Goal: Task Accomplishment & Management: Complete application form

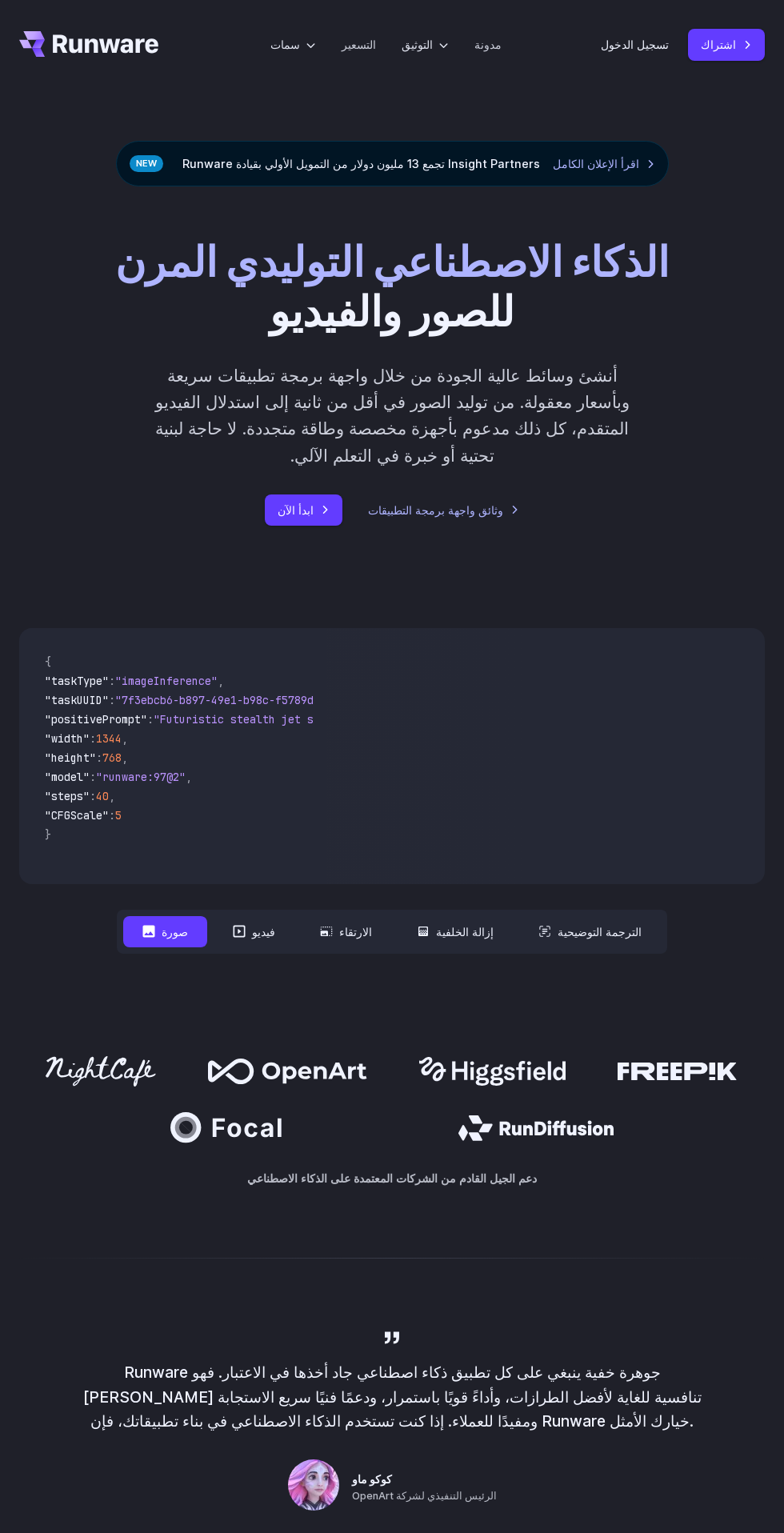
scroll to position [23, 0]
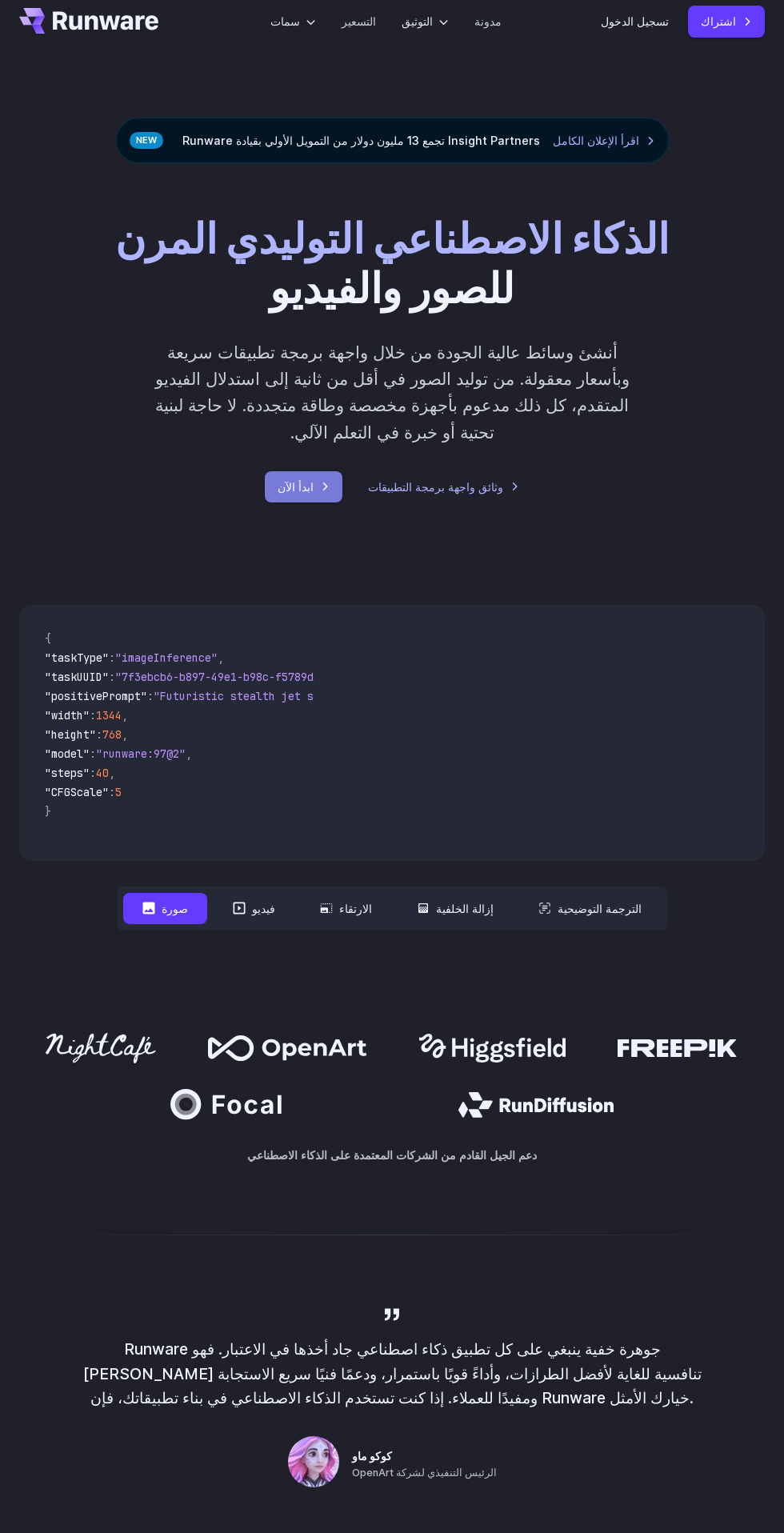
click at [290, 481] on font "ابدأ الآن" at bounding box center [296, 487] width 36 height 14
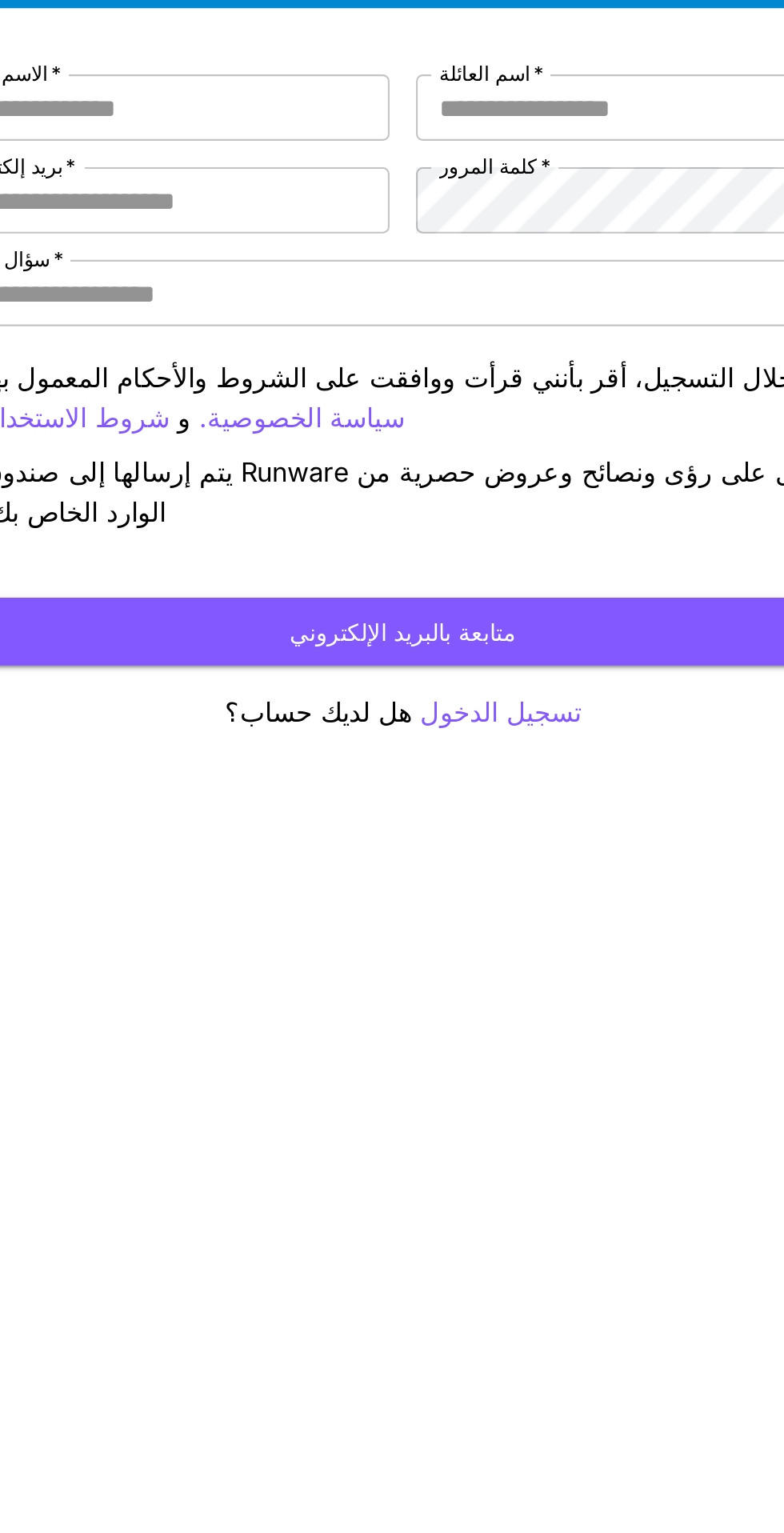
scroll to position [55, 0]
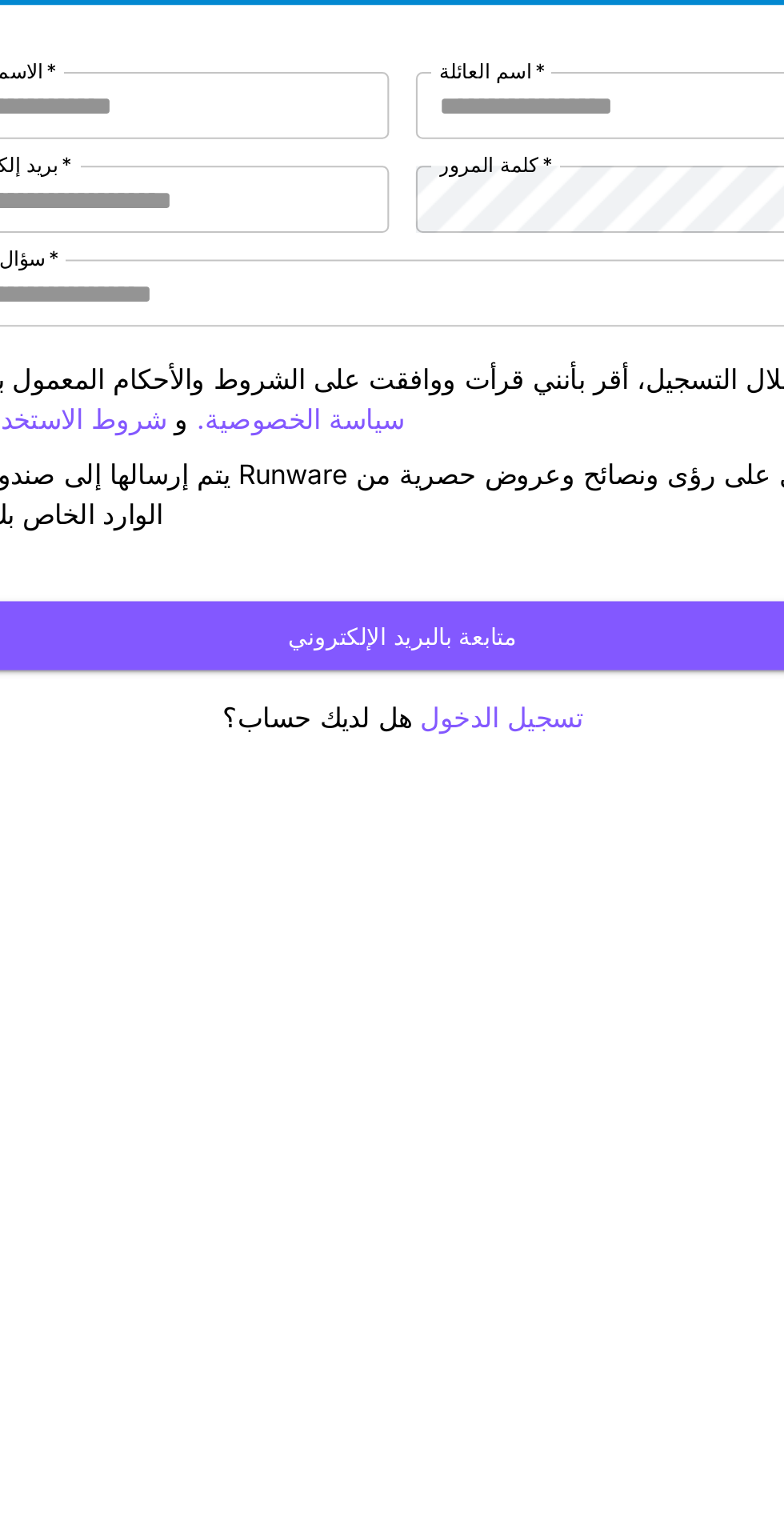
click at [280, 472] on button "متابعة بالبريد الإلكتروني" at bounding box center [391, 489] width 456 height 32
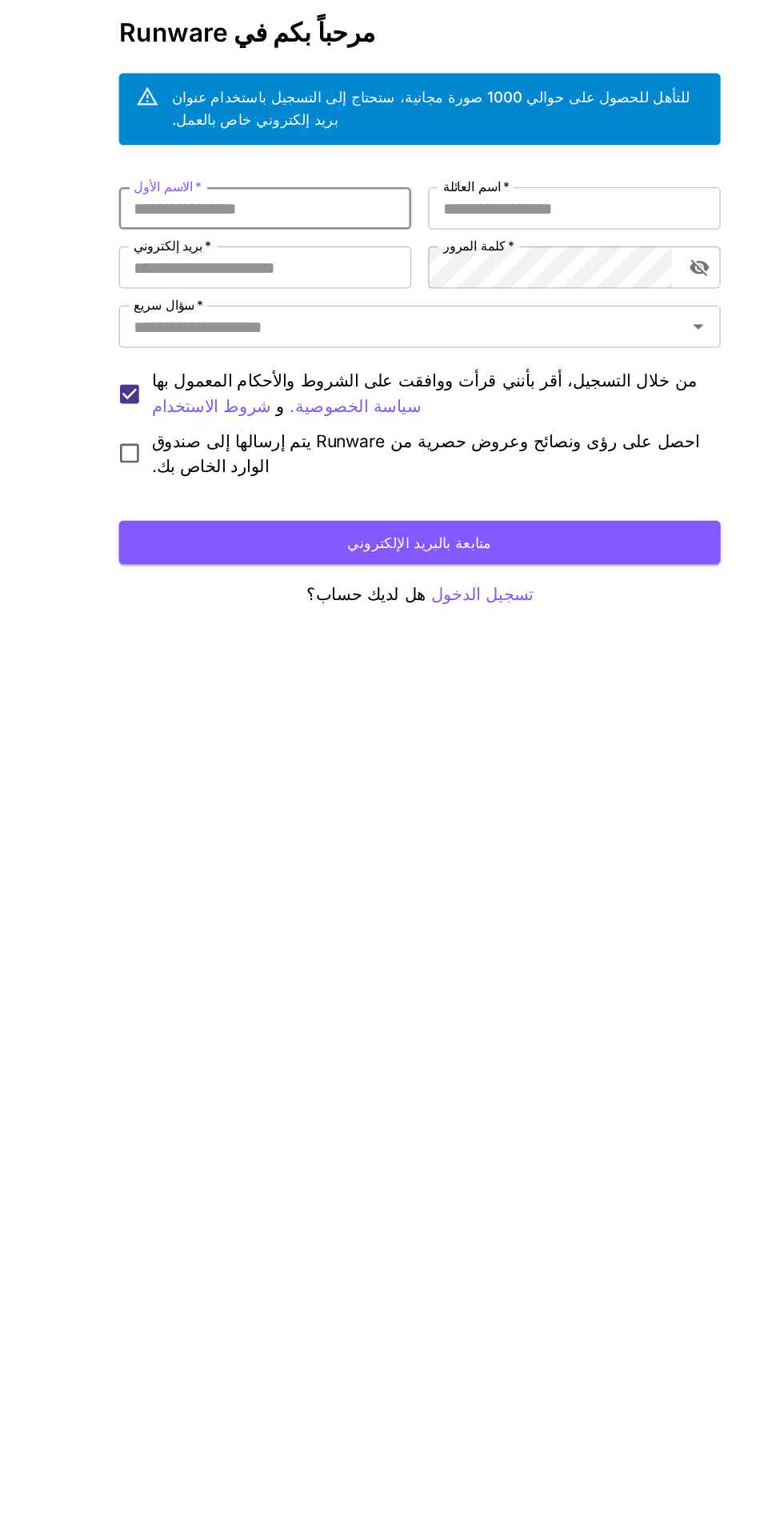
click at [189, 529] on div "ابدأ مع حوالي 1000 صورة مجانية! 🎈 مرحباً بكم في Runware للتأهل للحصول على حوالي…" at bounding box center [392, 766] width 784 height 1533
click at [473, 219] on input "اسم العائلة   *" at bounding box center [509, 235] width 222 height 32
type input "*"
type input "****"
click at [249, 219] on input "الاسم الأول   *" at bounding box center [274, 235] width 222 height 32
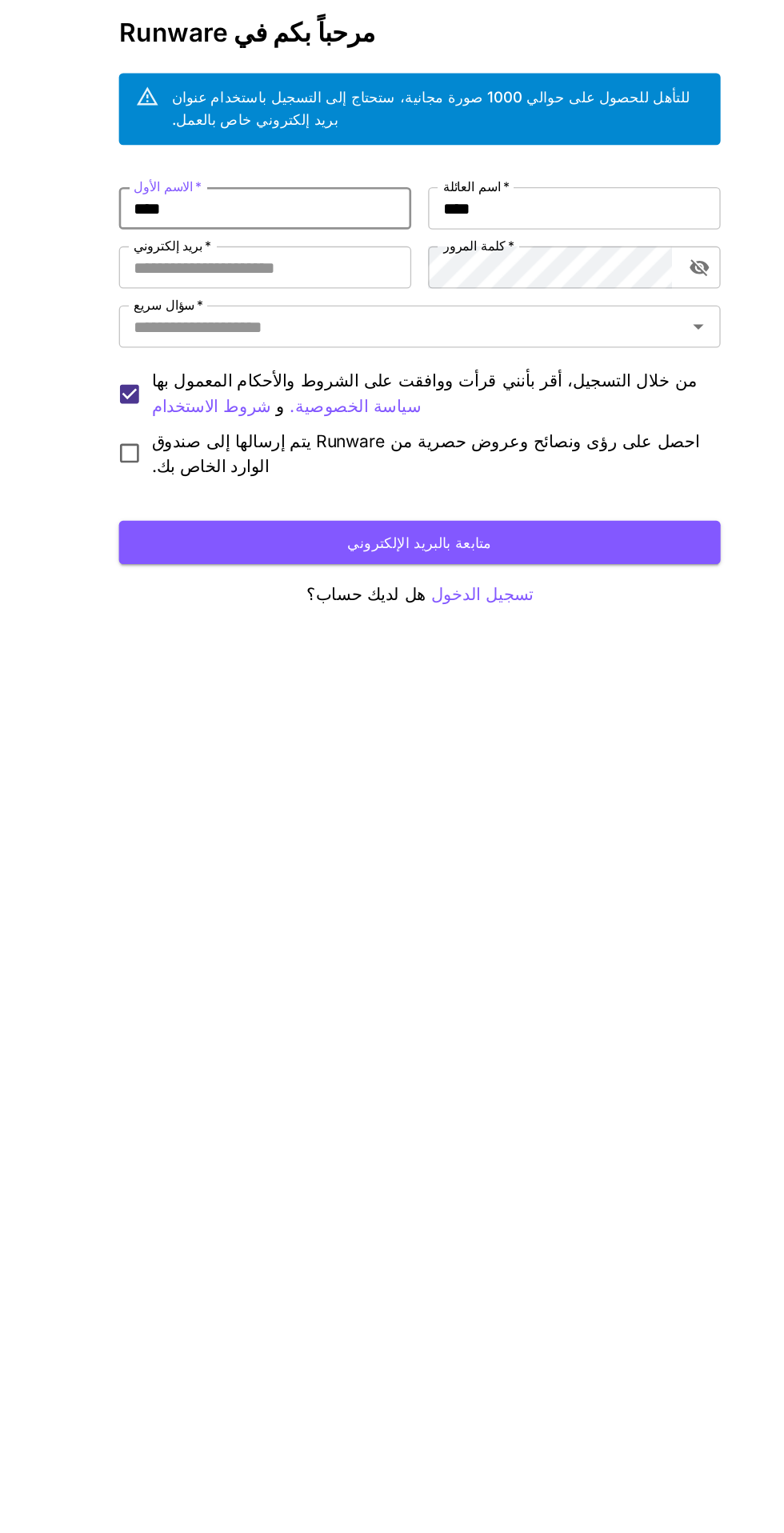
type input "****"
click at [365, 314] on input "سؤال سريع   *" at bounding box center [378, 325] width 420 height 22
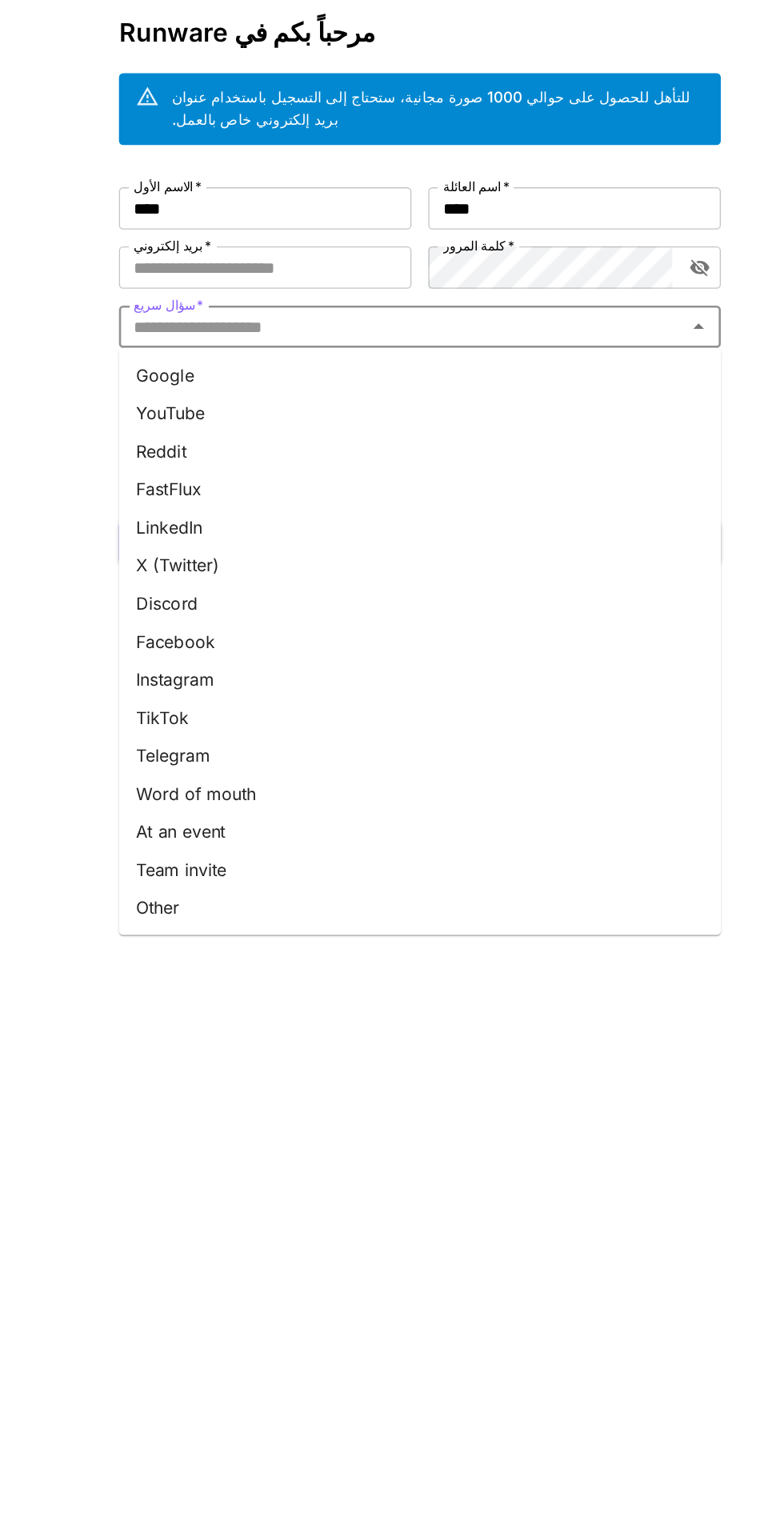
click at [235, 264] on input "بريد إلكتروني   *" at bounding box center [274, 281] width 222 height 32
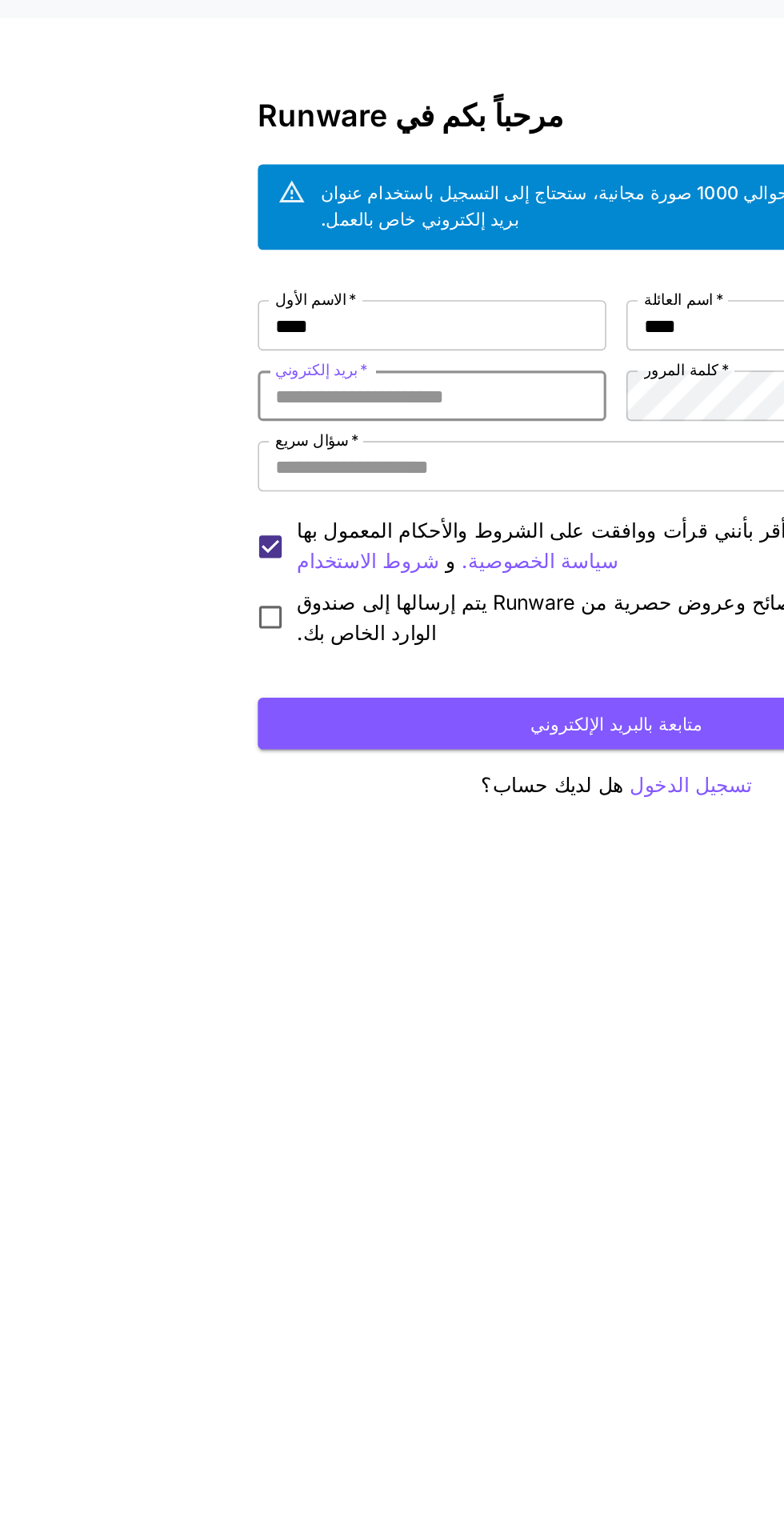
scroll to position [54, 0]
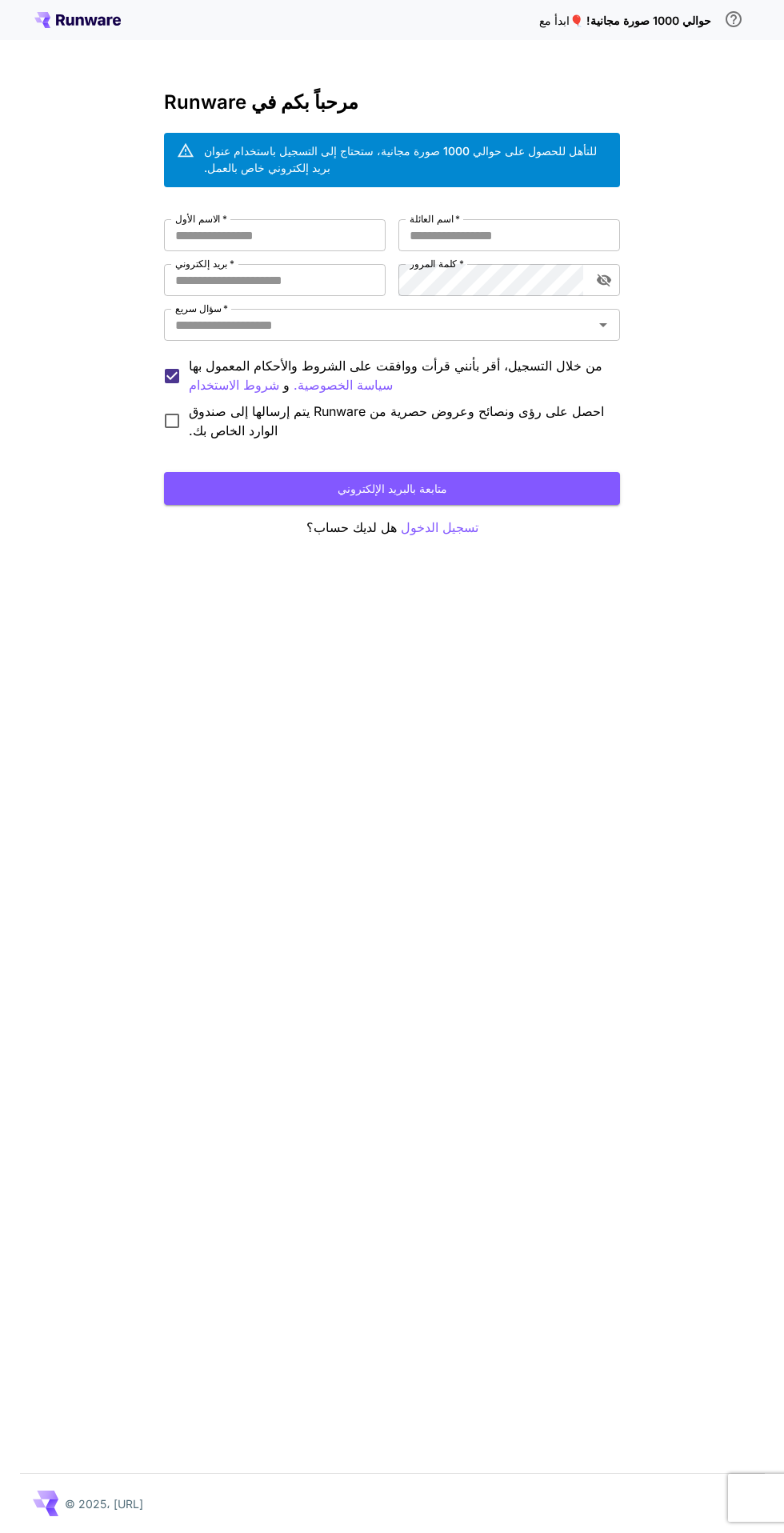
scroll to position [5, 0]
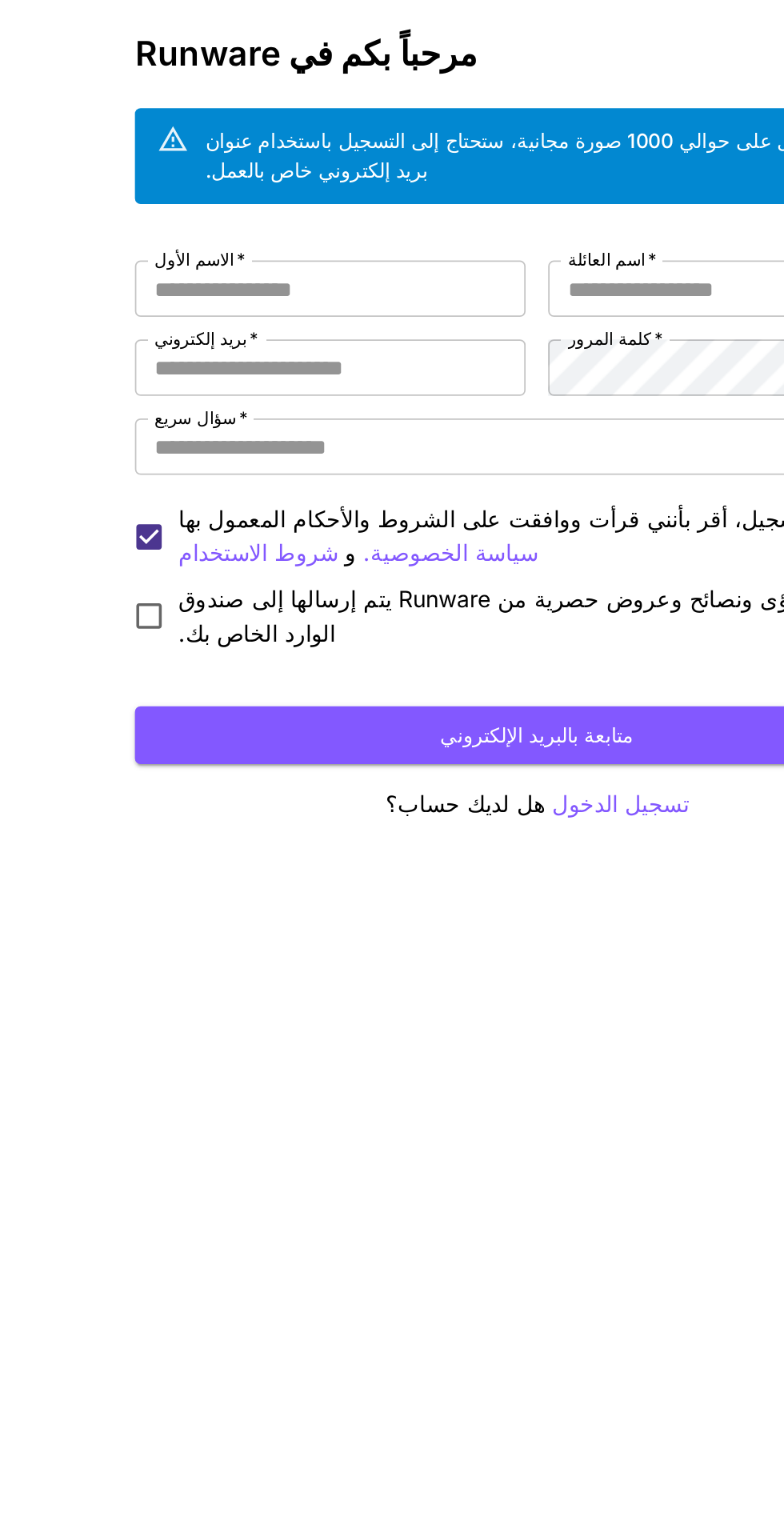
click at [232, 227] on input "الاسم الأول   *" at bounding box center [274, 235] width 222 height 32
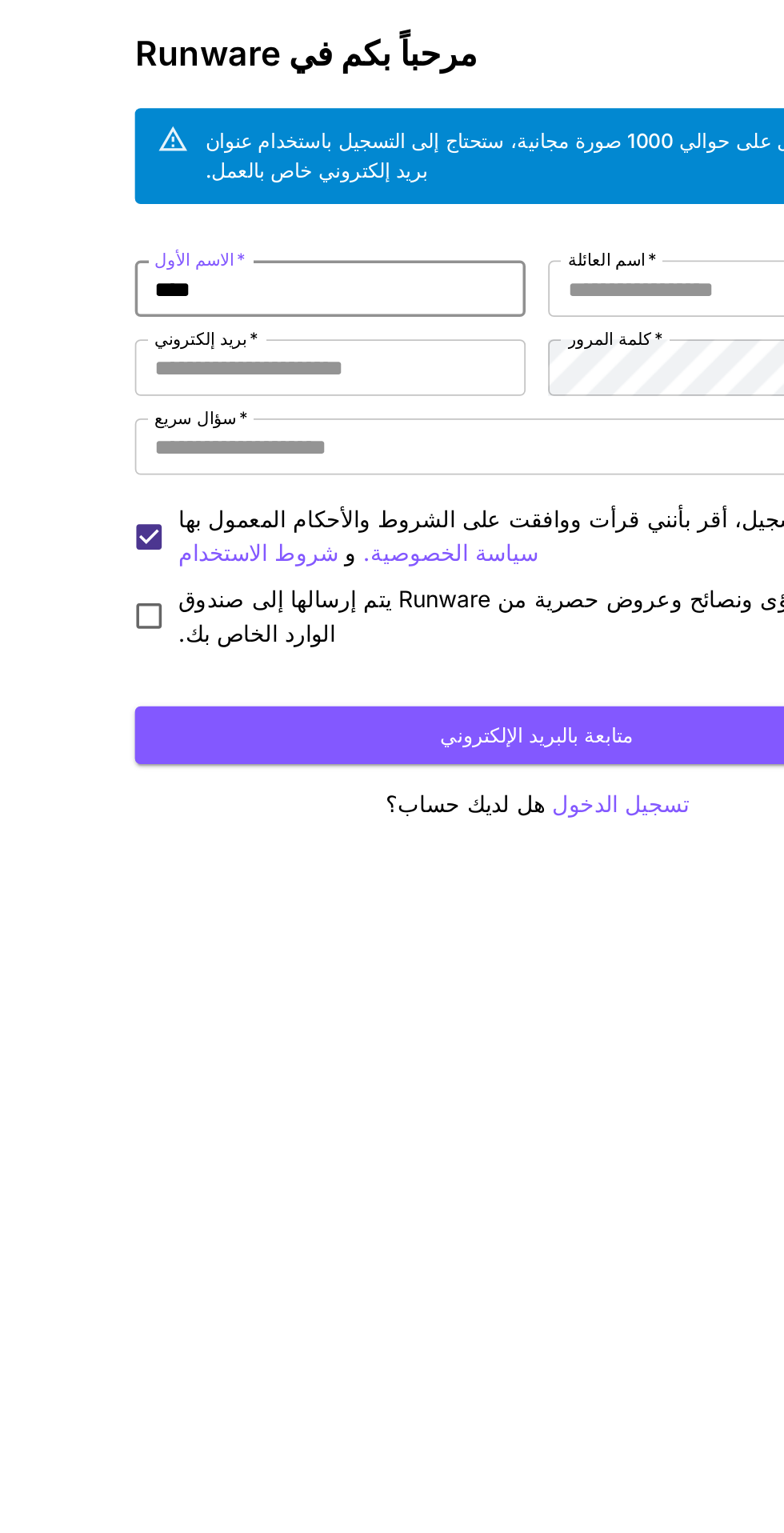
type input "****"
click at [420, 257] on font "كلمة المرور" at bounding box center [433, 263] width 47 height 12
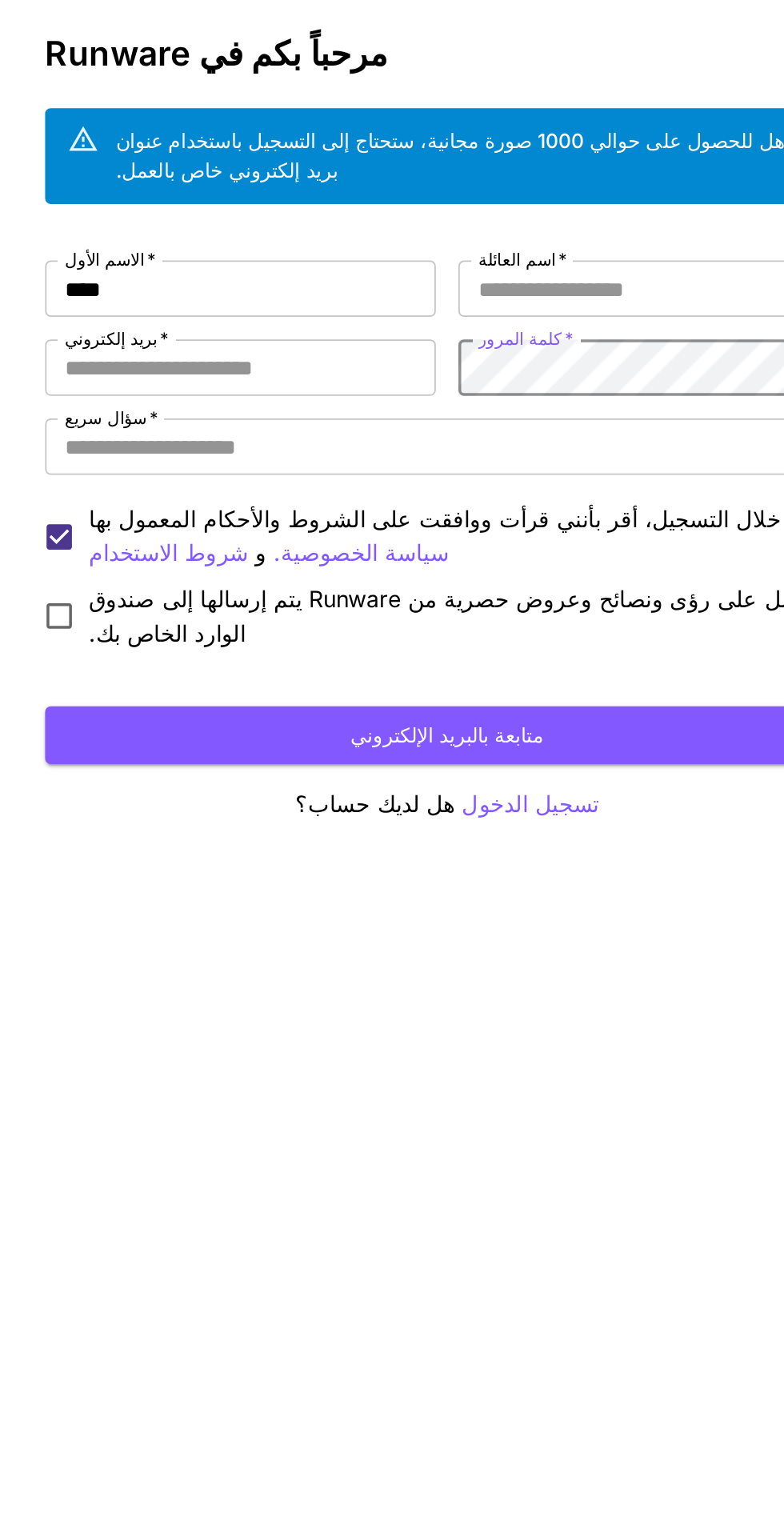
click at [418, 238] on input "اسم العائلة   *" at bounding box center [509, 235] width 222 height 32
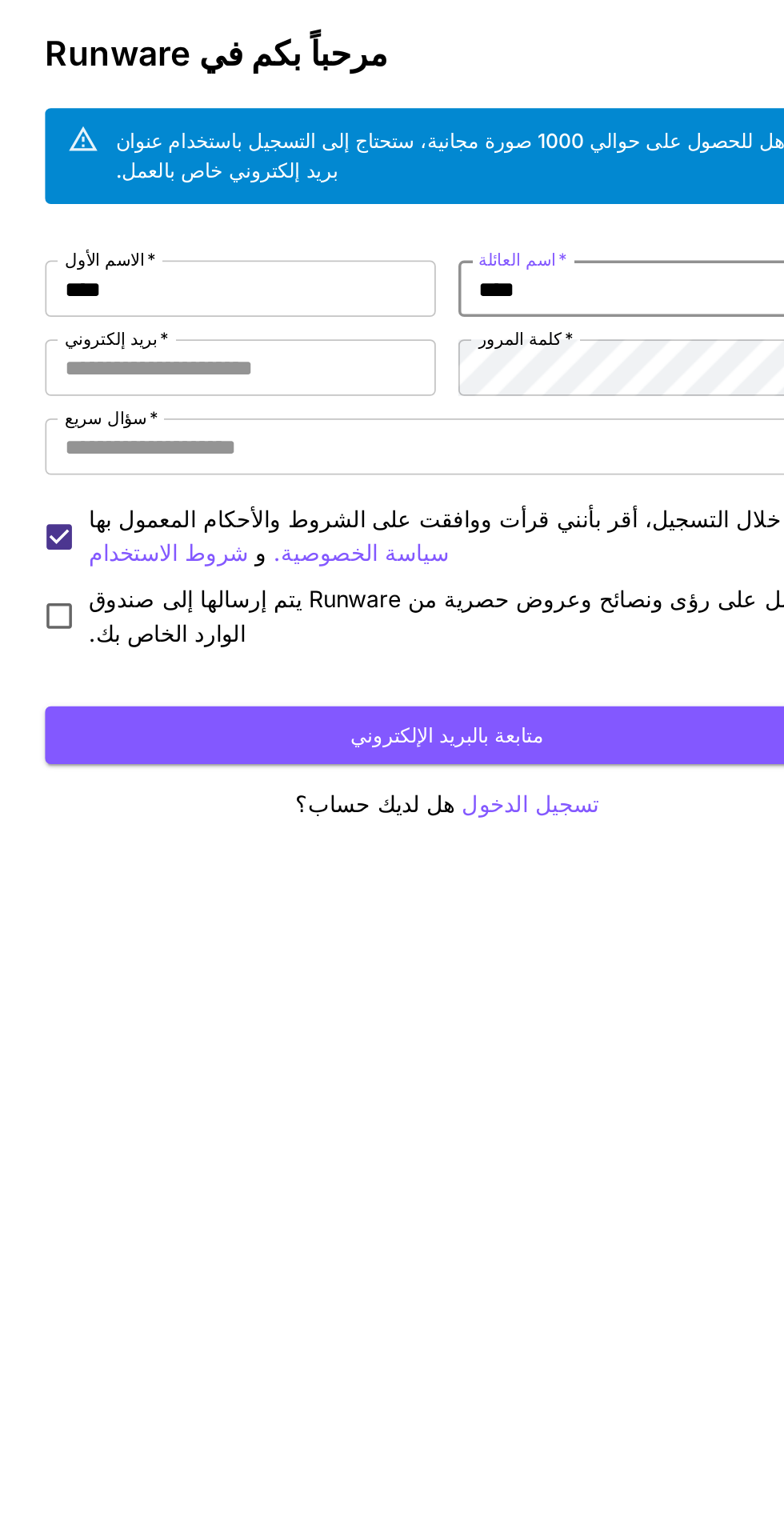
type input "****"
click at [203, 277] on input "بريد إلكتروني   *" at bounding box center [274, 281] width 222 height 32
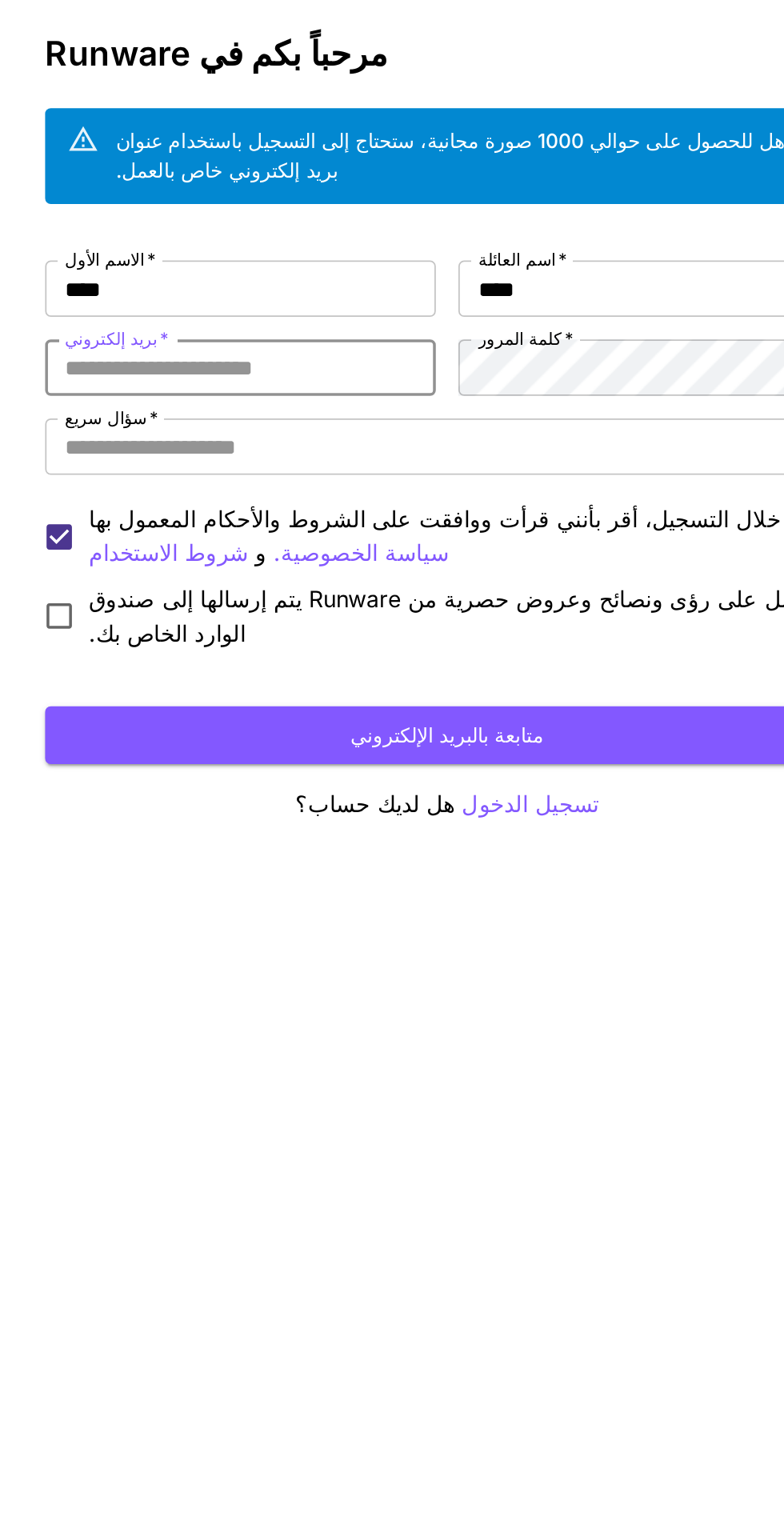
click at [214, 275] on input "بريد إلكتروني   *" at bounding box center [274, 281] width 222 height 32
paste input "**********"
type input "**********"
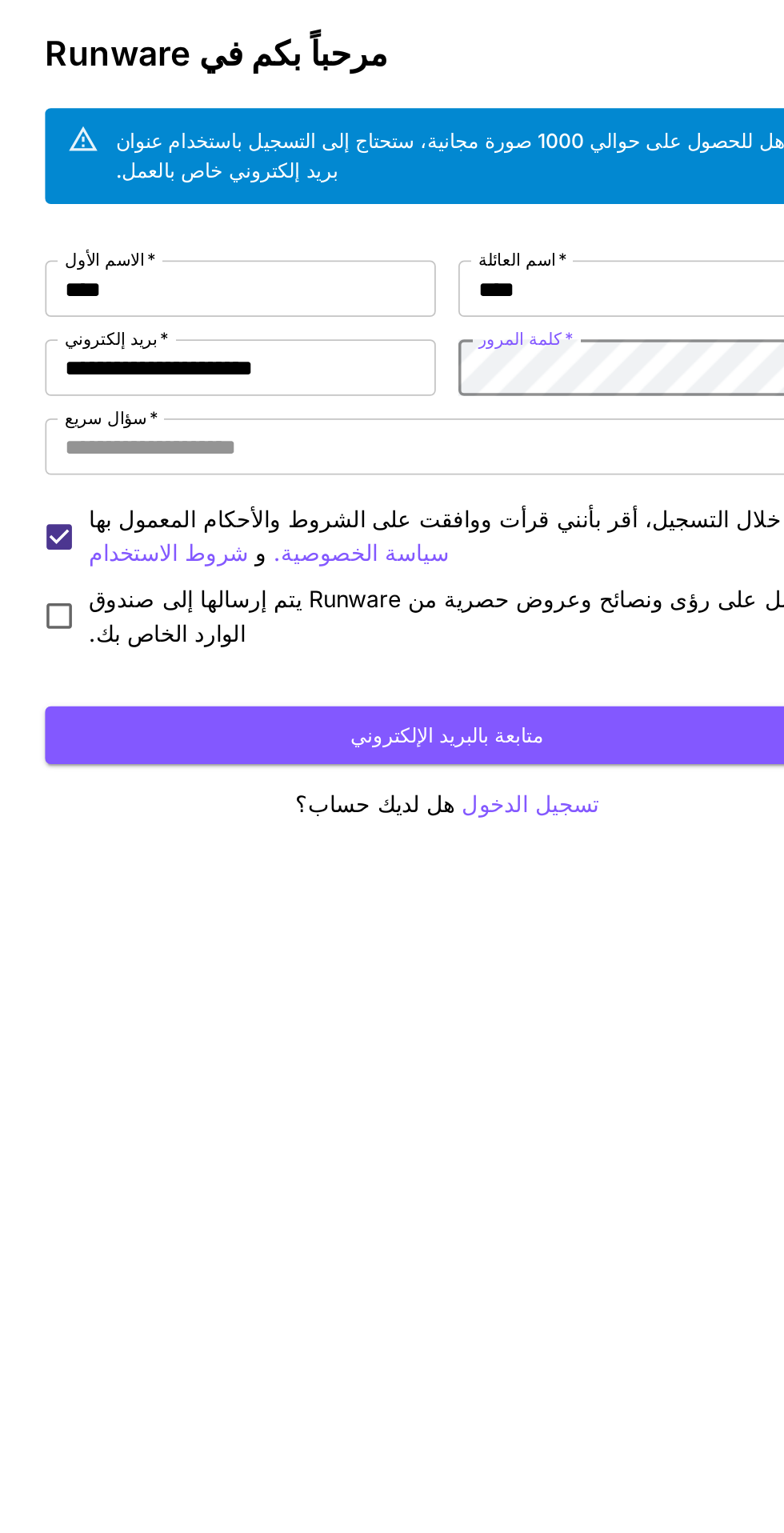
click at [228, 498] on button "متابعة بالبريد الإلكتروني" at bounding box center [391, 489] width 456 height 32
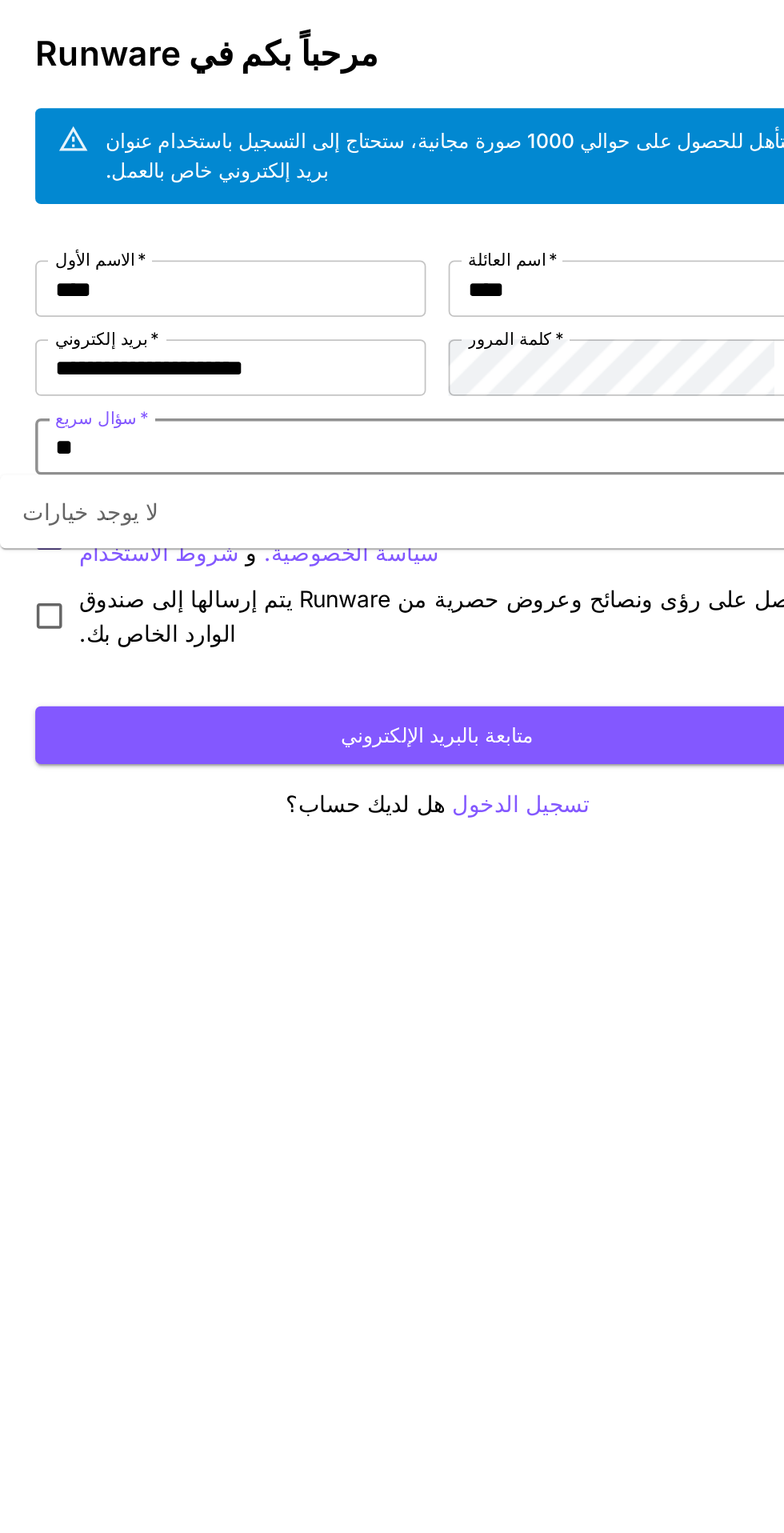
type input "*"
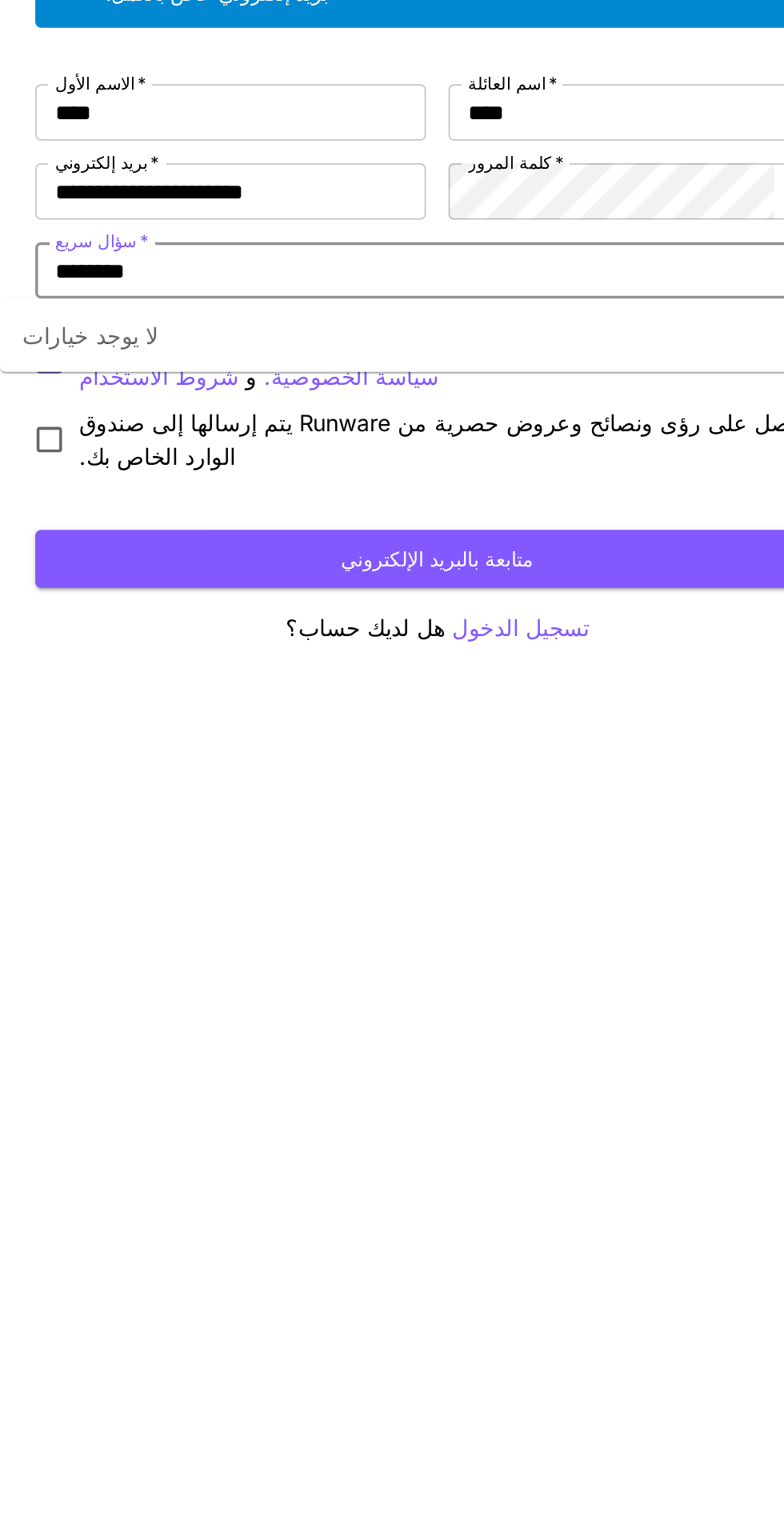
type input "*******"
click at [256, 488] on button "متابعة بالبريد الإلكتروني" at bounding box center [391, 489] width 456 height 32
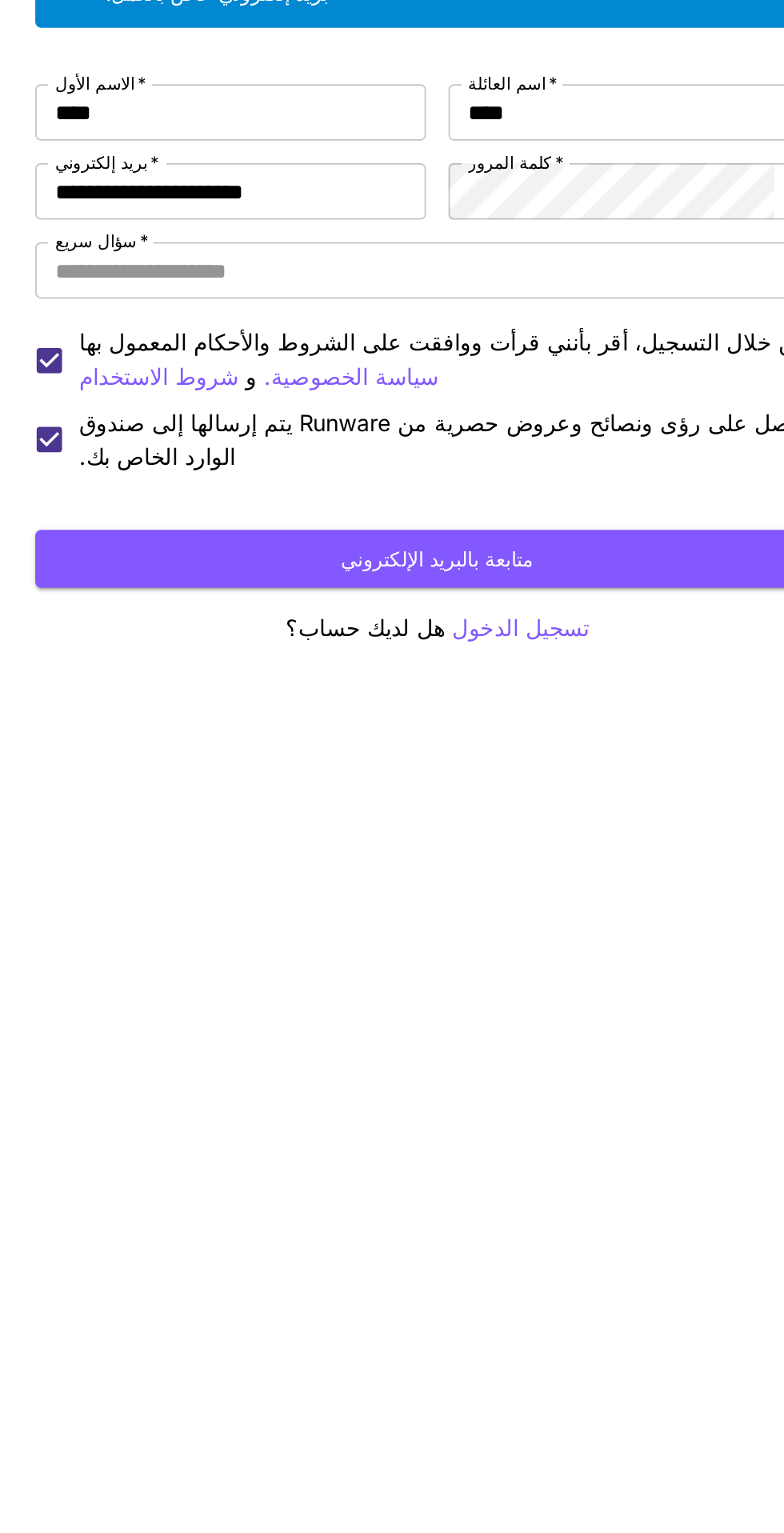
click at [188, 321] on input "سؤال سريع   *" at bounding box center [378, 325] width 420 height 22
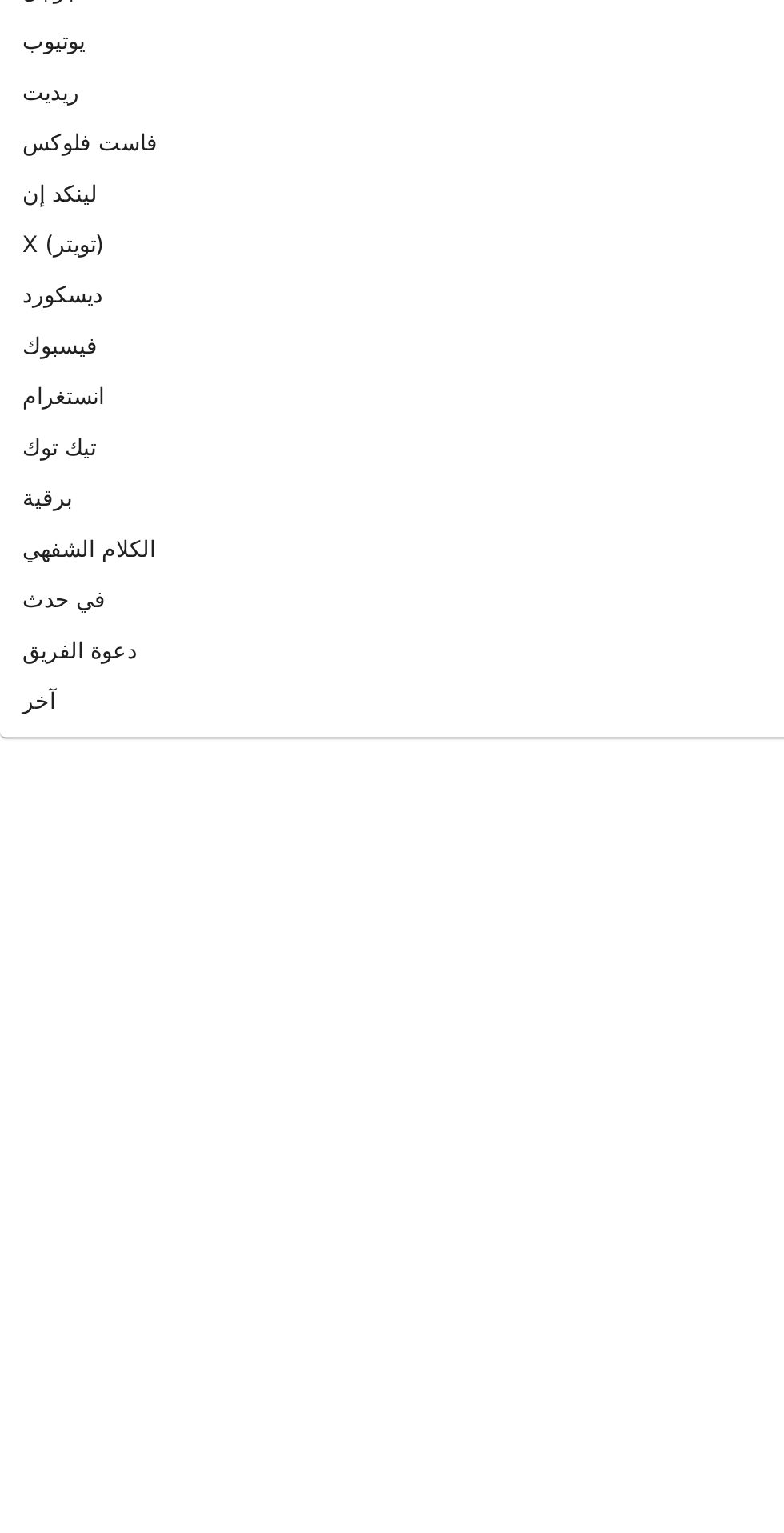
click at [183, 618] on font "تيك توك" at bounding box center [177, 621] width 42 height 16
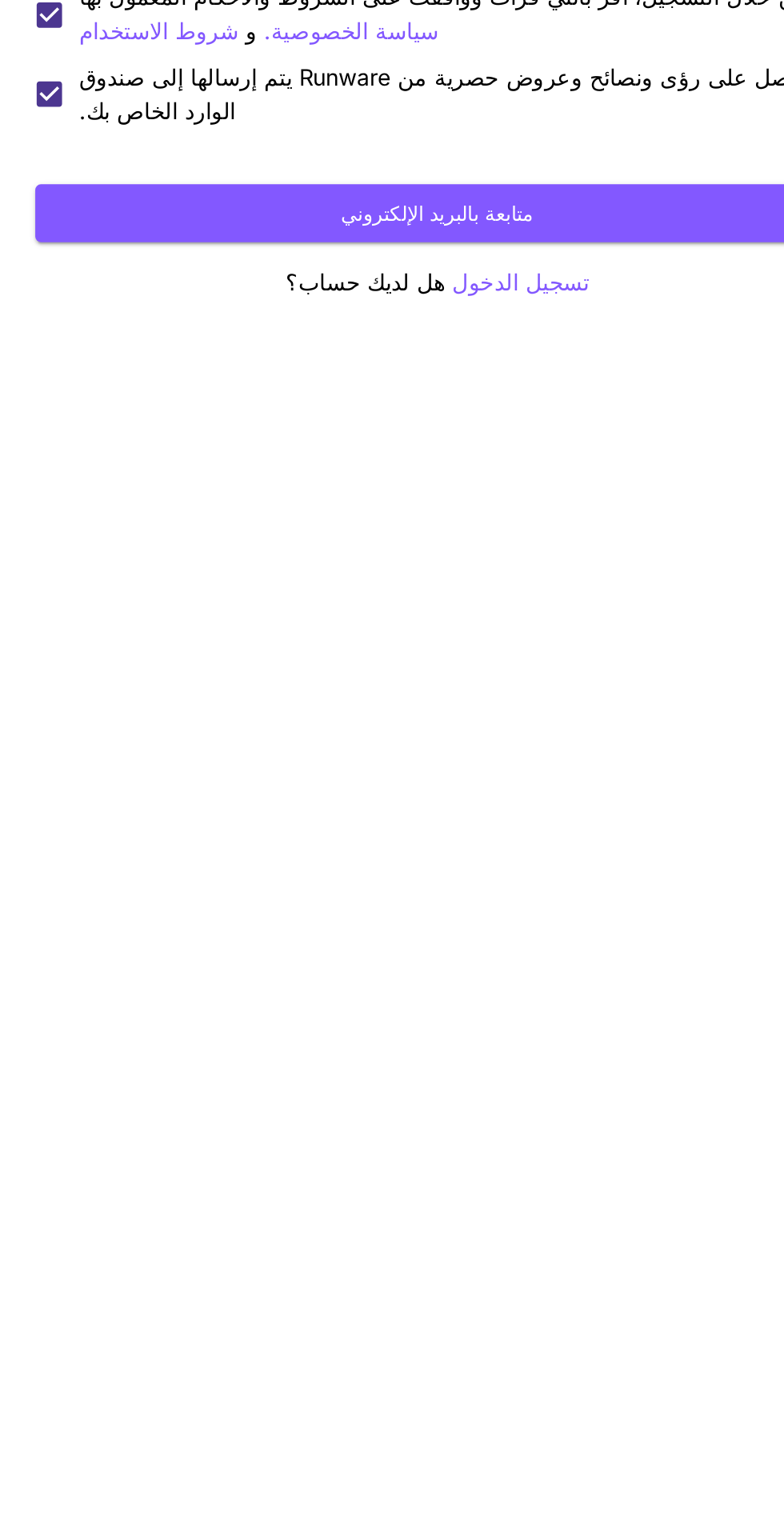
click at [228, 490] on button "متابعة بالبريد الإلكتروني" at bounding box center [391, 489] width 456 height 32
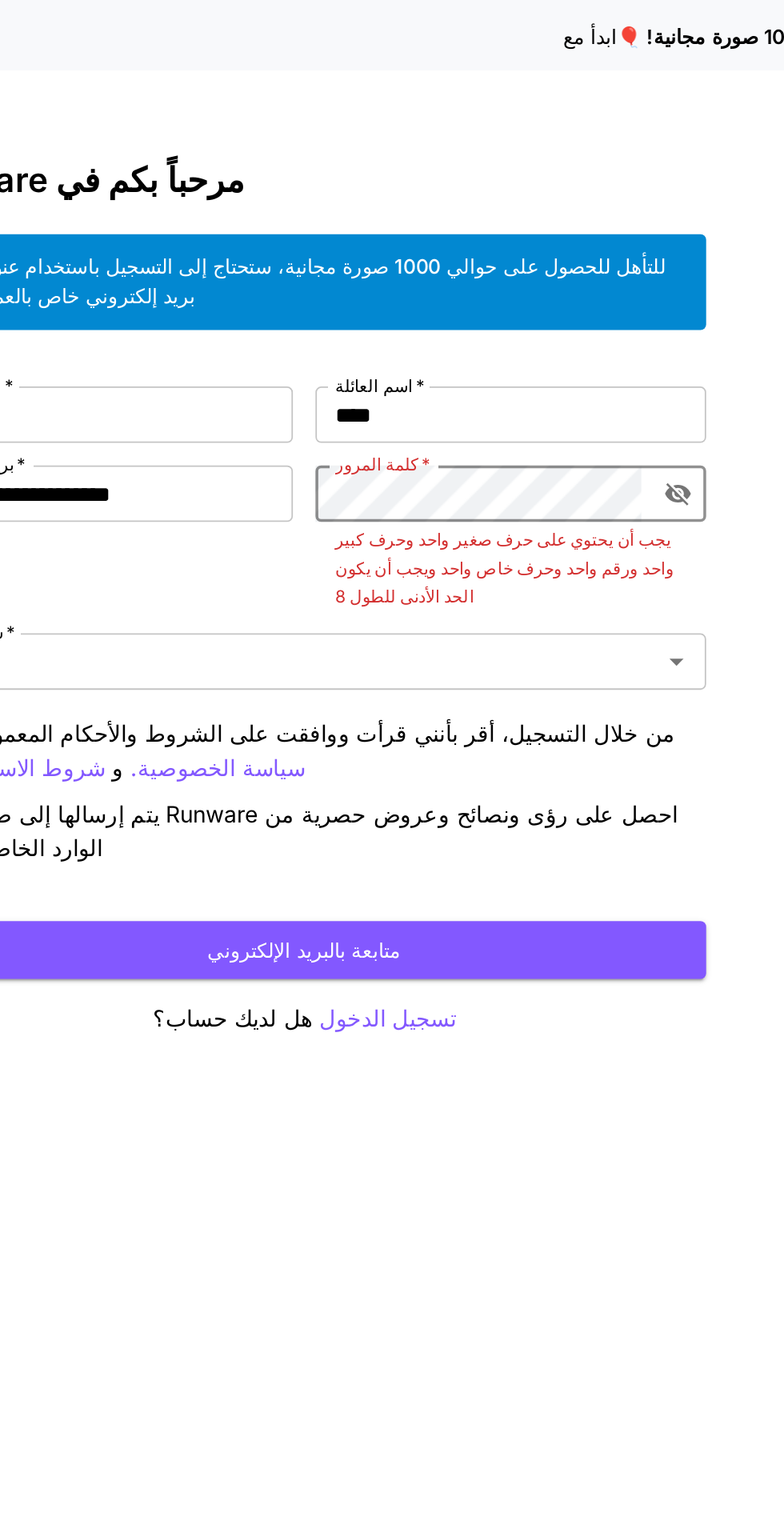
click at [164, 523] on button "متابعة بالبريد الإلكتروني" at bounding box center [391, 539] width 456 height 32
click at [343, 546] on button "متابعة بالبريد الإلكتروني" at bounding box center [391, 539] width 456 height 32
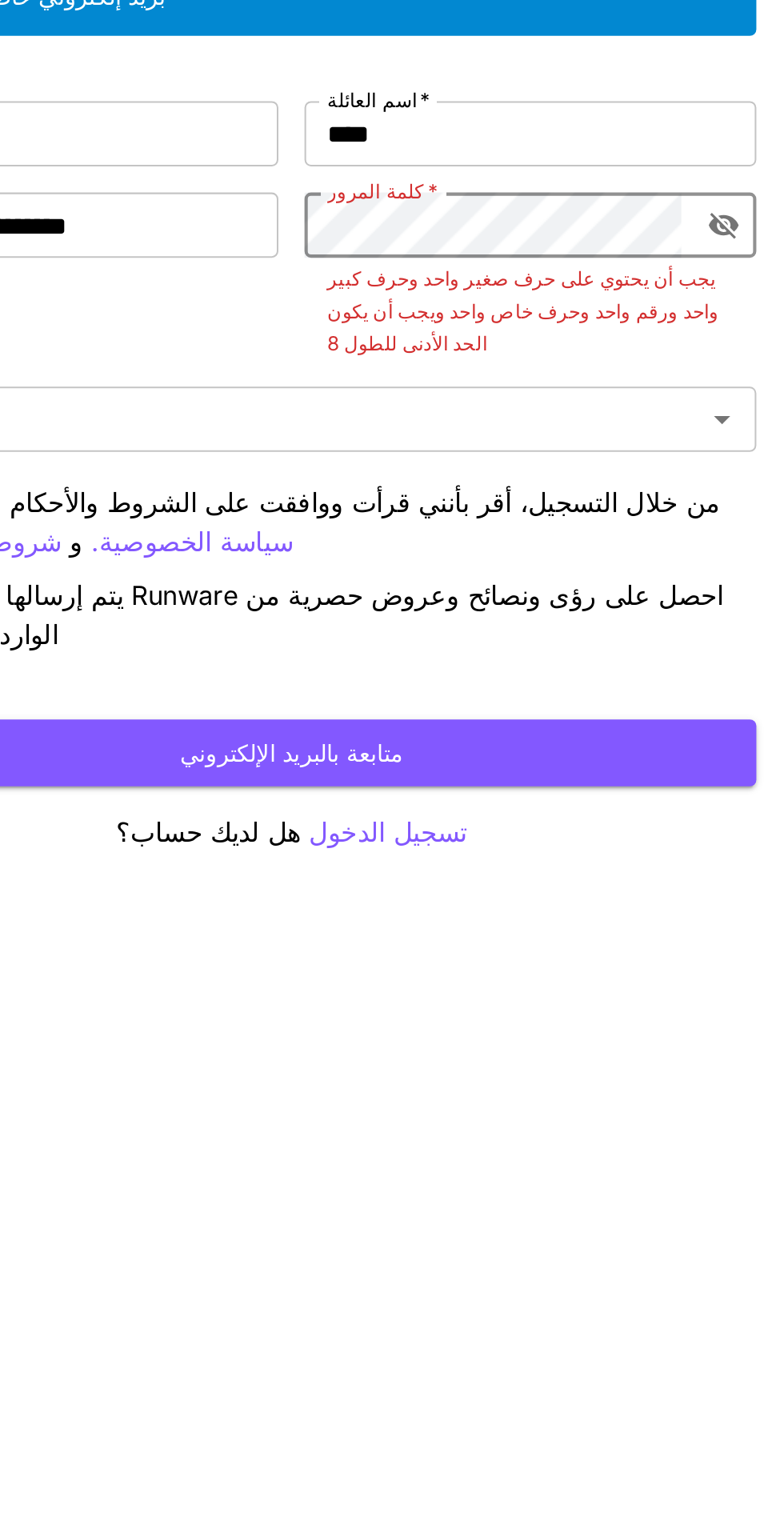
click at [600, 281] on icon "تبديل رؤية كلمة المرور" at bounding box center [603, 281] width 14 height 13
click at [599, 280] on icon "تبديل رؤية كلمة المرور" at bounding box center [603, 281] width 14 height 10
click at [590, 286] on div "كلمة المرور   *" at bounding box center [509, 281] width 222 height 32
click at [594, 289] on button "تبديل رؤية كلمة المرور" at bounding box center [604, 281] width 29 height 29
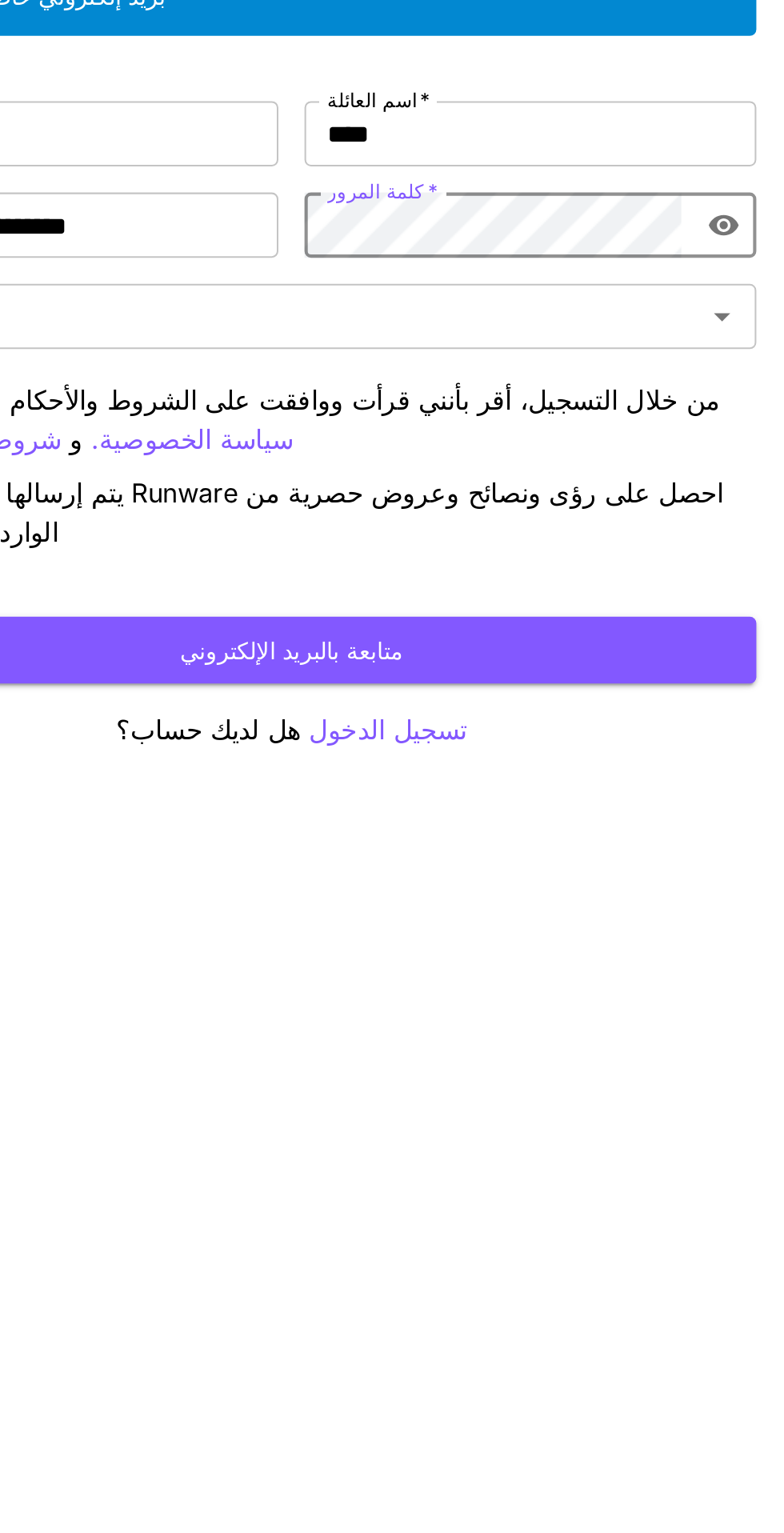
click at [309, 500] on button "متابعة بالبريد الإلكتروني" at bounding box center [391, 489] width 456 height 32
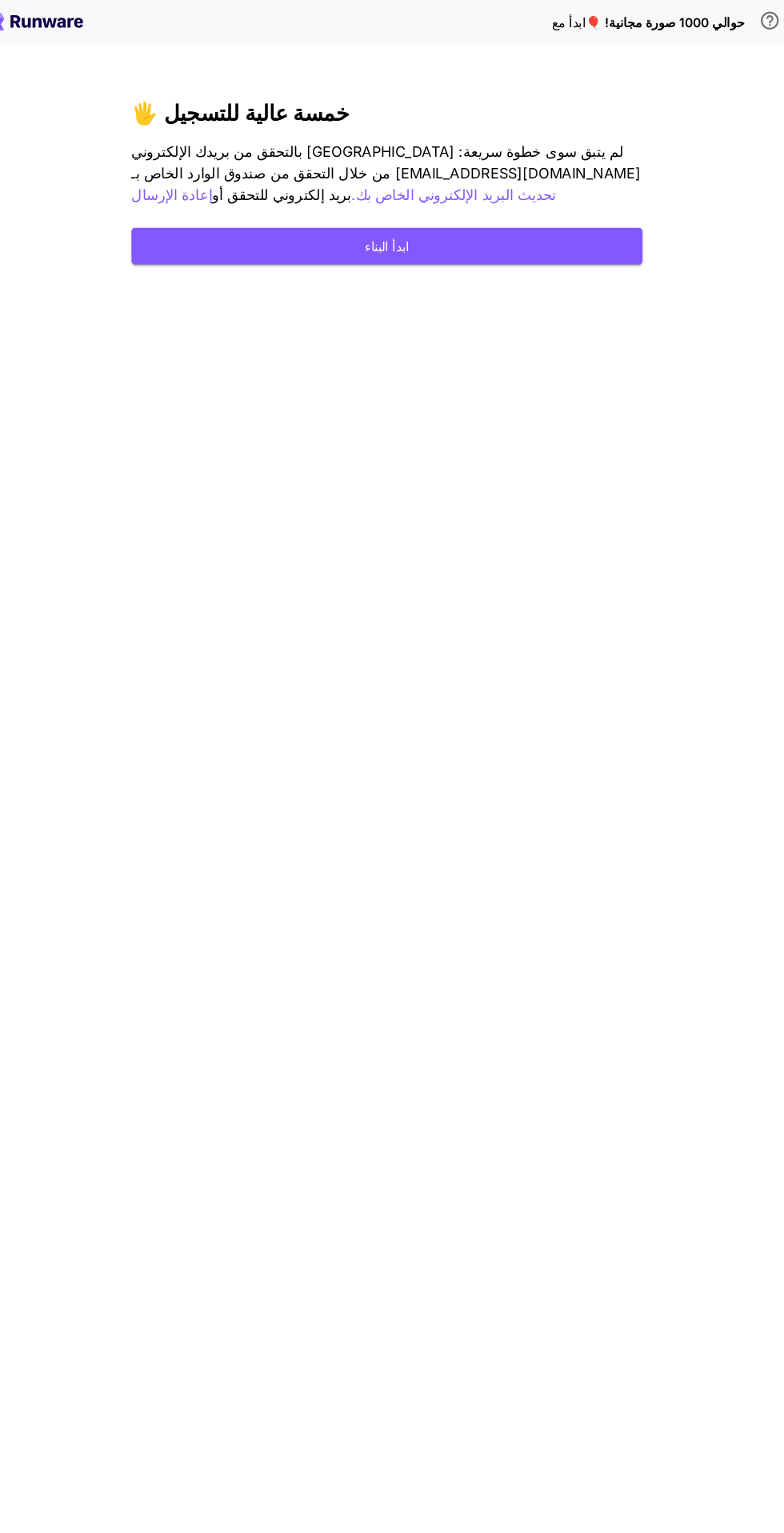
click at [224, 229] on button "ابدأ البناء" at bounding box center [391, 220] width 456 height 32
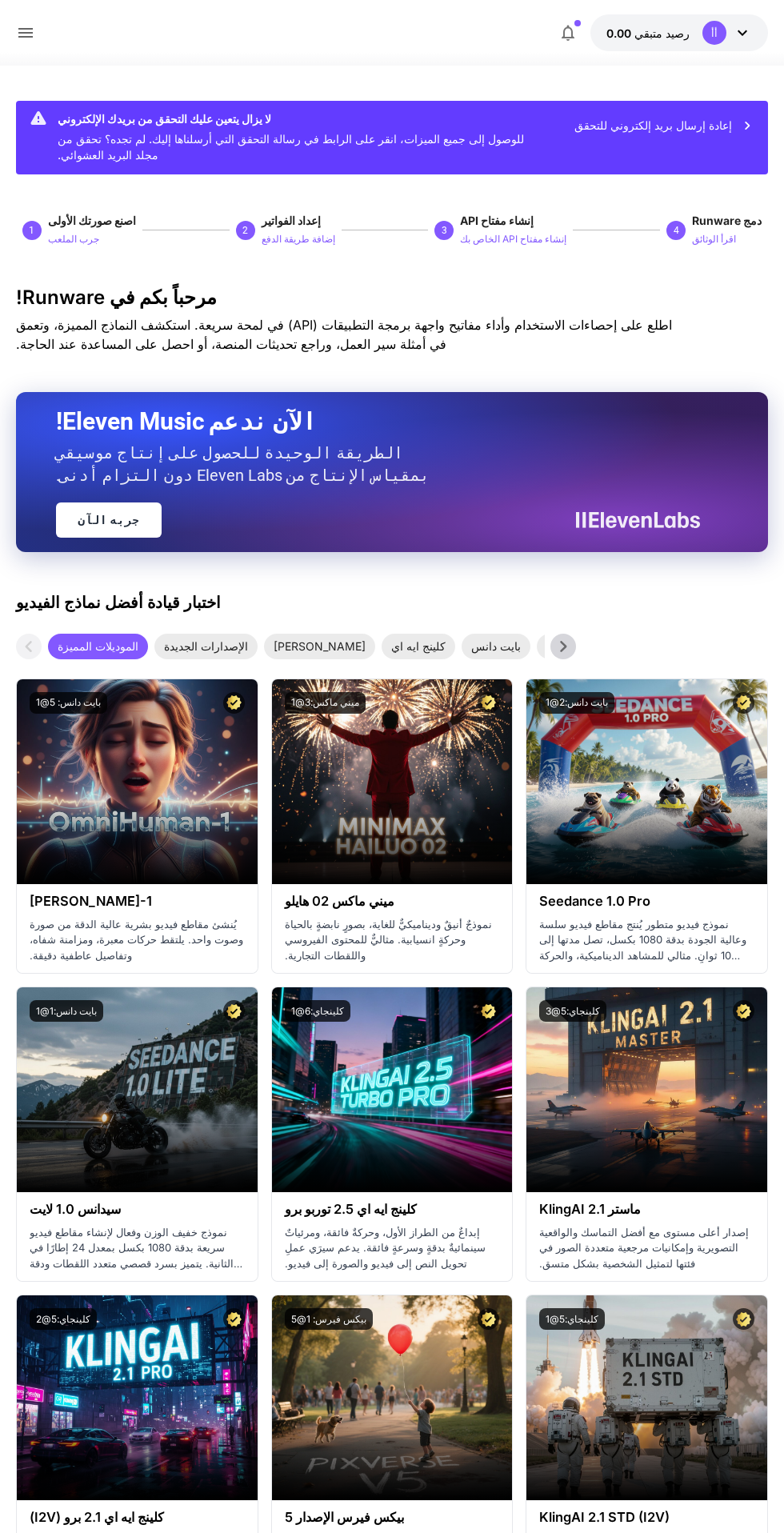
click at [625, 32] on font "0.00" at bounding box center [618, 33] width 25 height 14
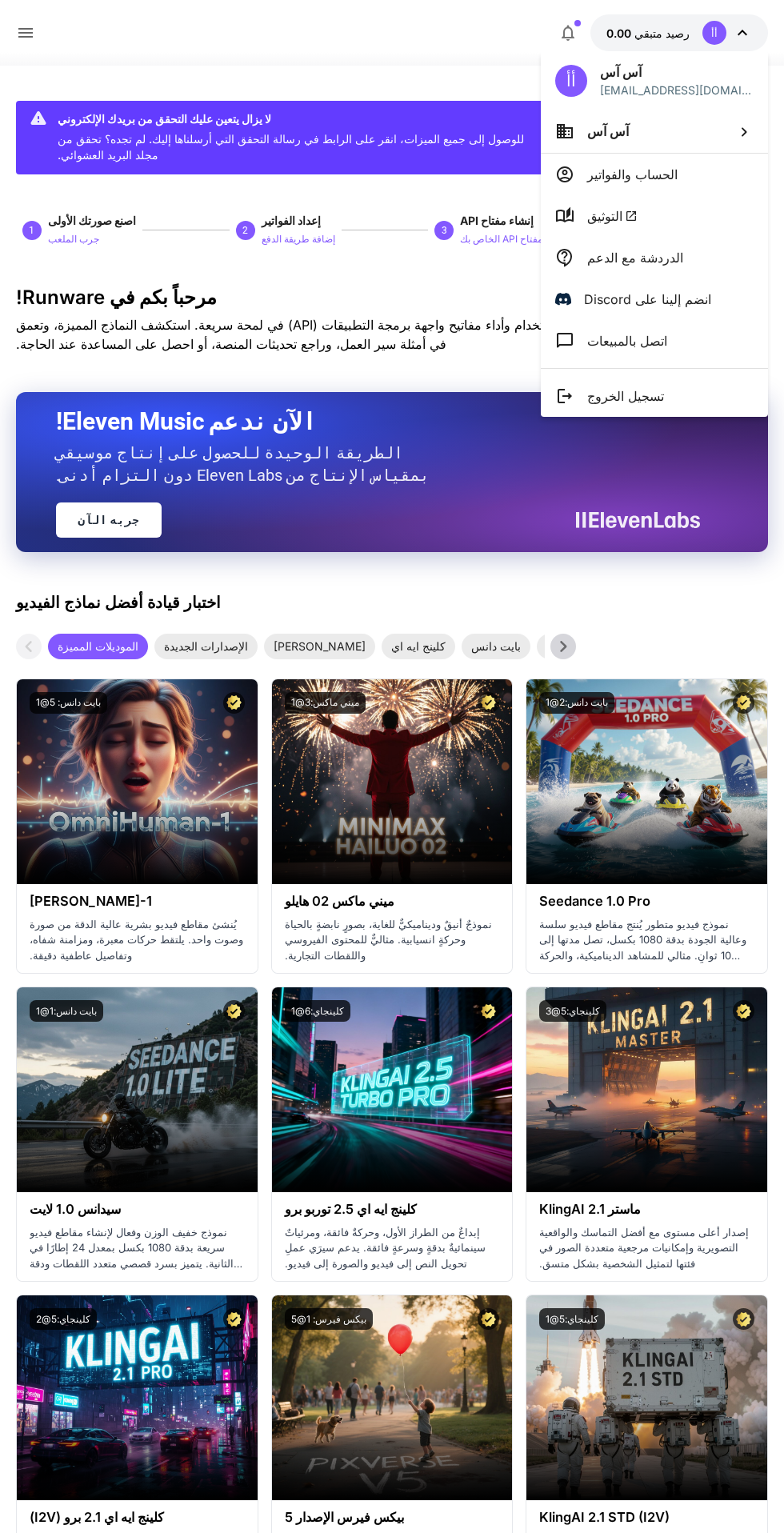
click at [451, 67] on div at bounding box center [392, 766] width 784 height 1533
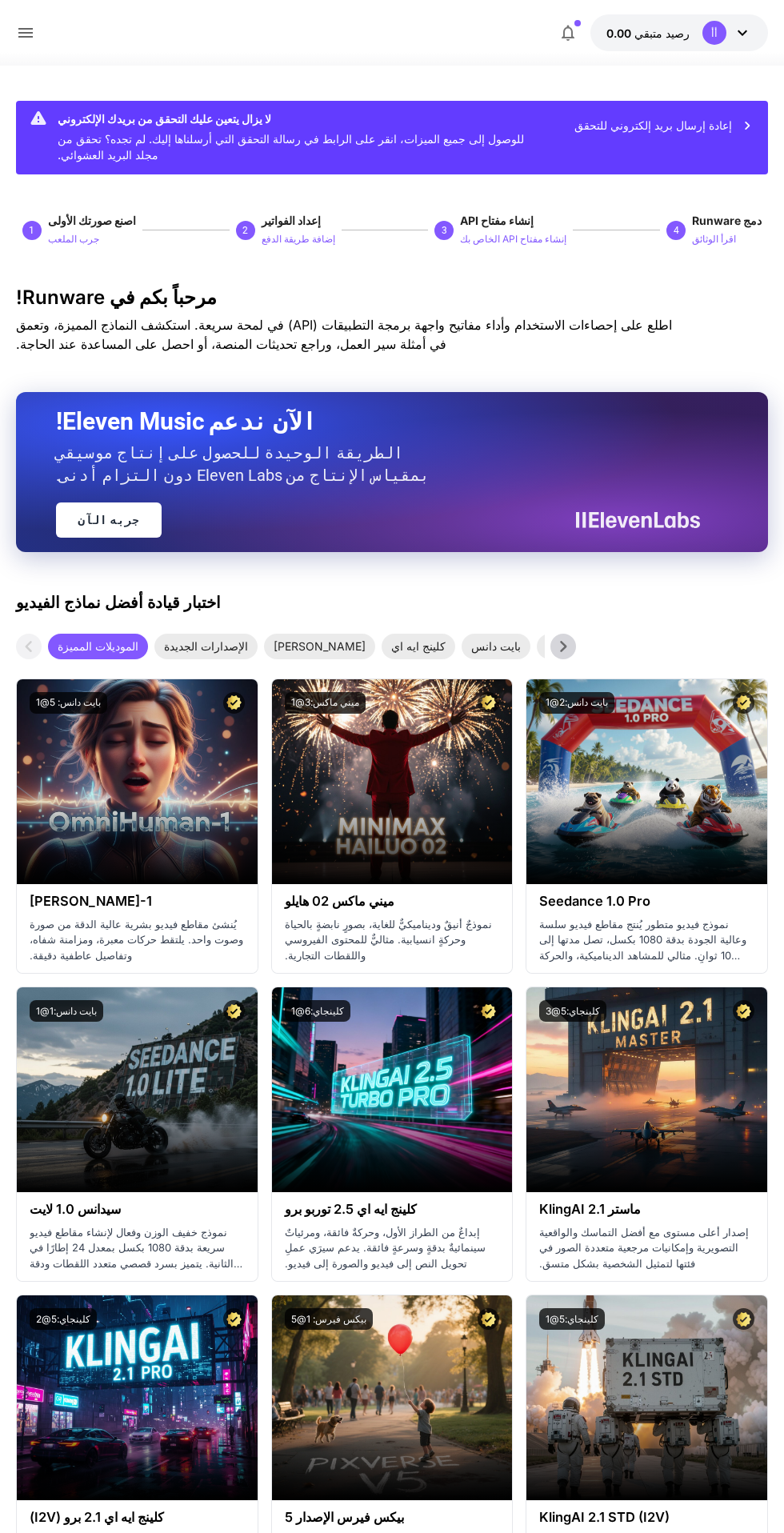
click at [565, 32] on icon "button" at bounding box center [568, 32] width 20 height 20
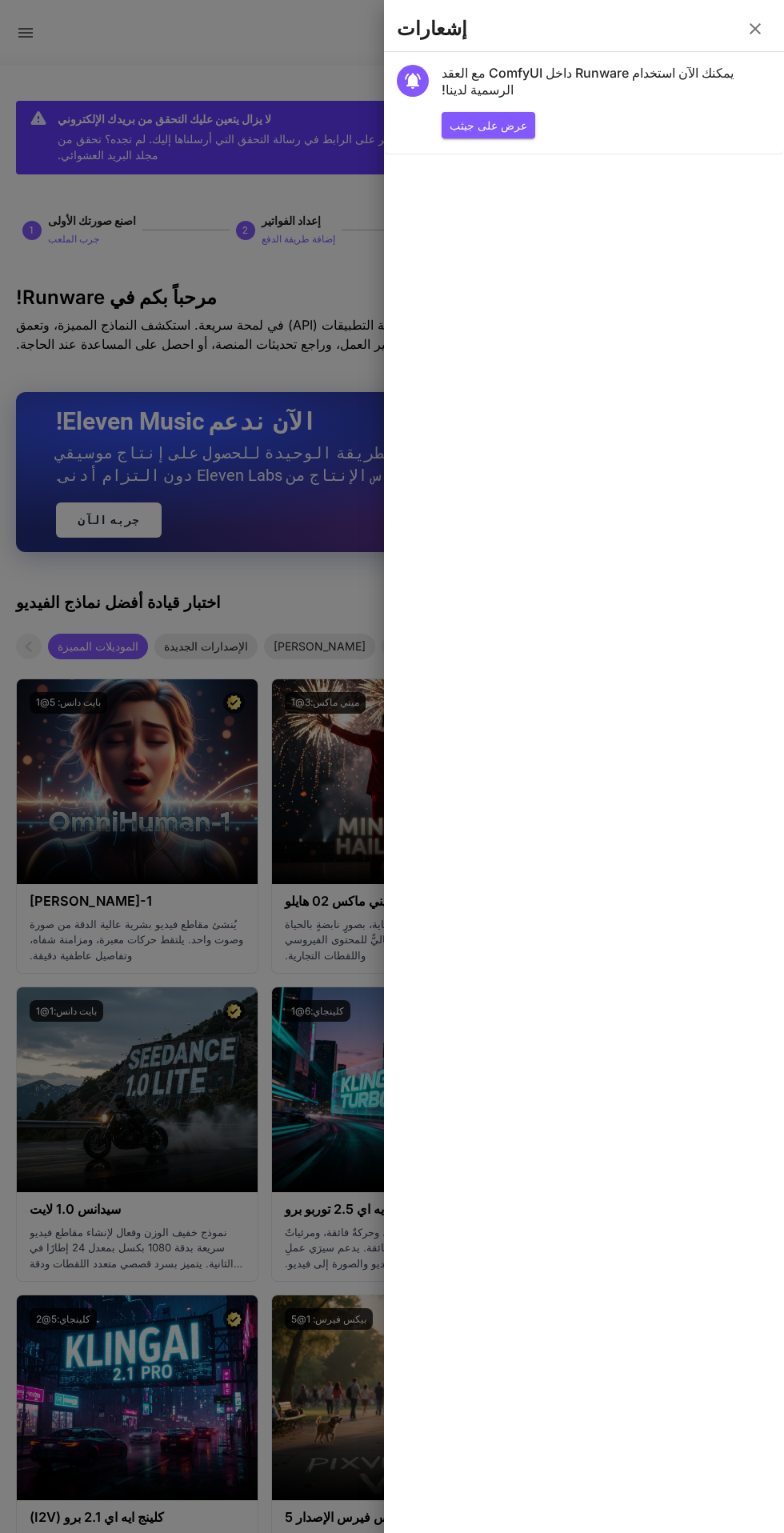
click at [122, 521] on div at bounding box center [392, 766] width 784 height 1533
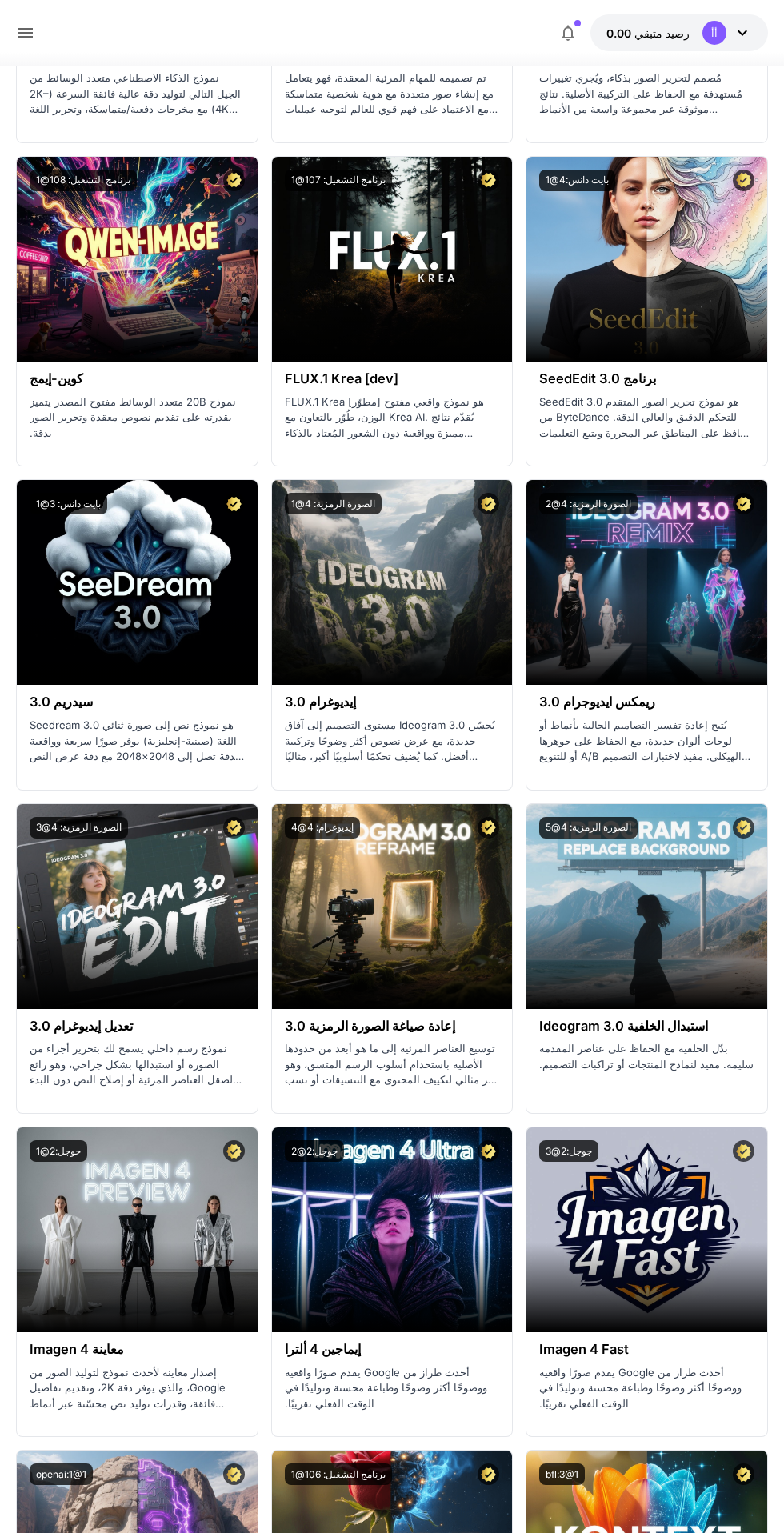
scroll to position [3107, 0]
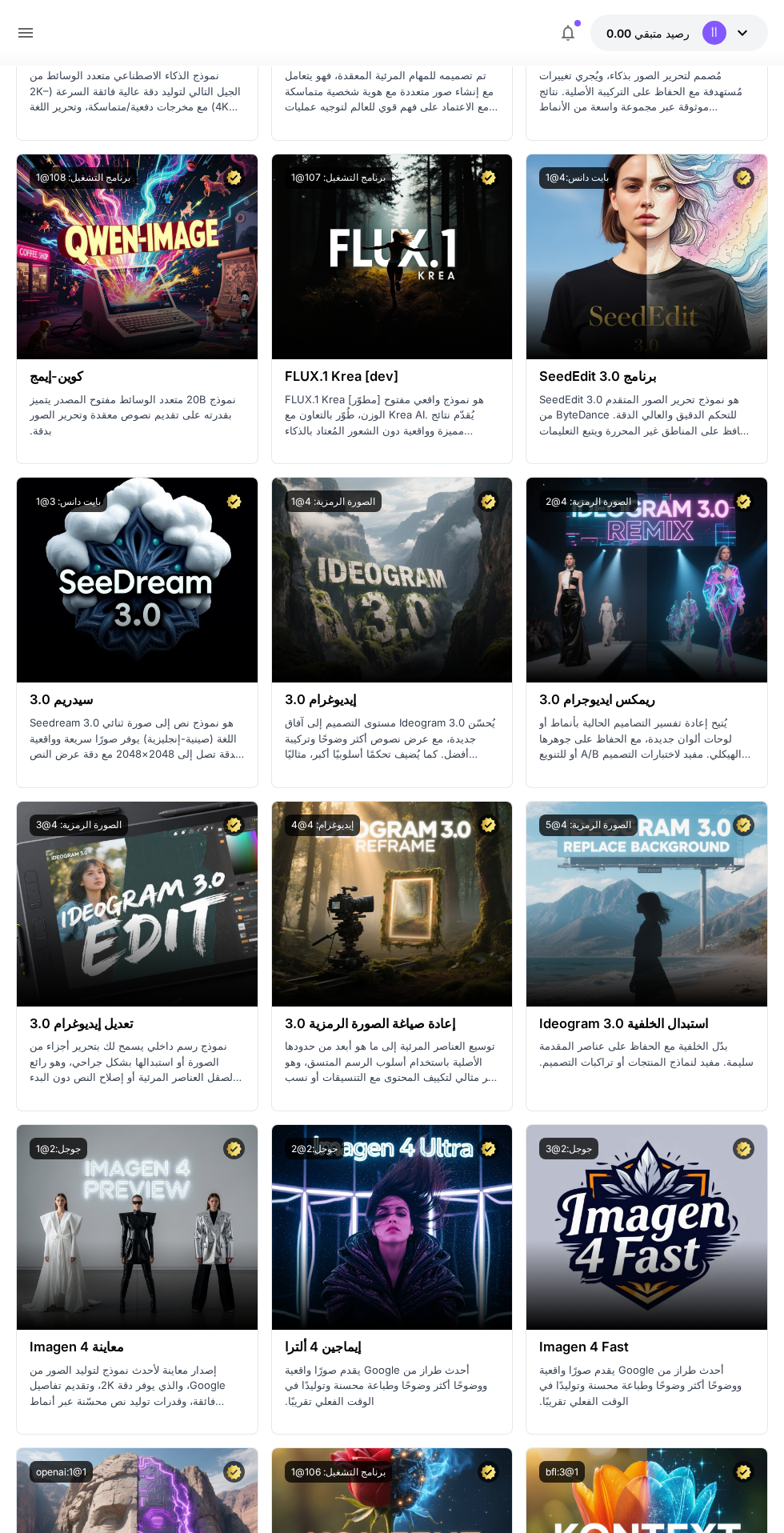
click at [356, 949] on div "الإطلاق في الملعب" at bounding box center [392, 904] width 240 height 205
click at [378, 898] on div "الإطلاق في الملعب" at bounding box center [392, 903] width 124 height 25
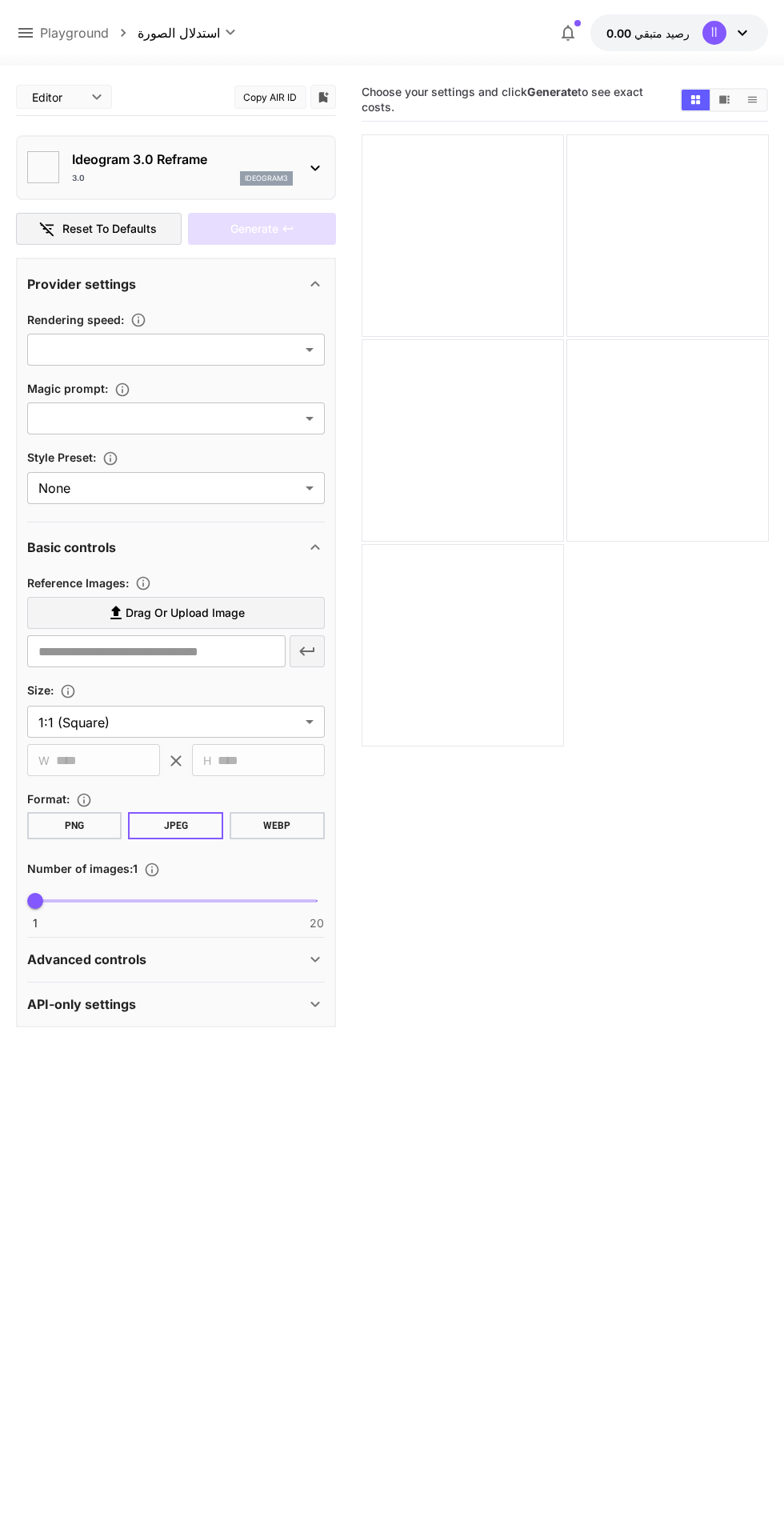
type input "*******"
type input "****"
